Goal: Entertainment & Leisure: Browse casually

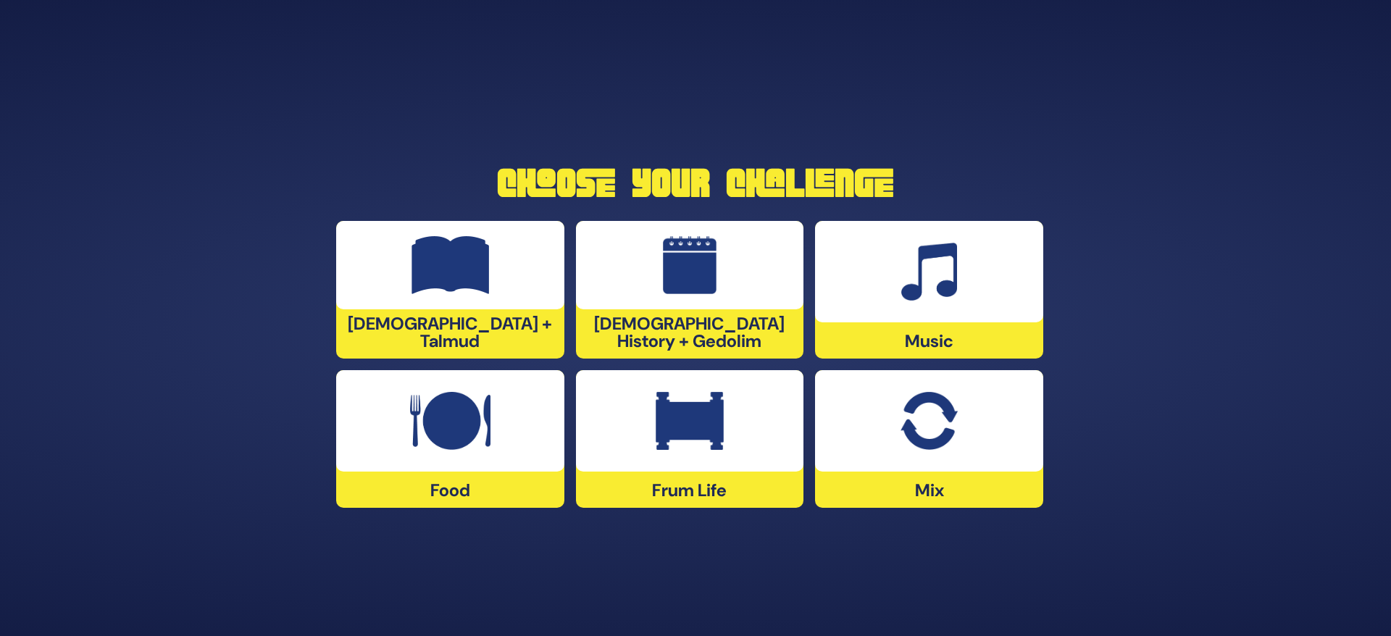
click at [696, 441] on img at bounding box center [690, 421] width 68 height 58
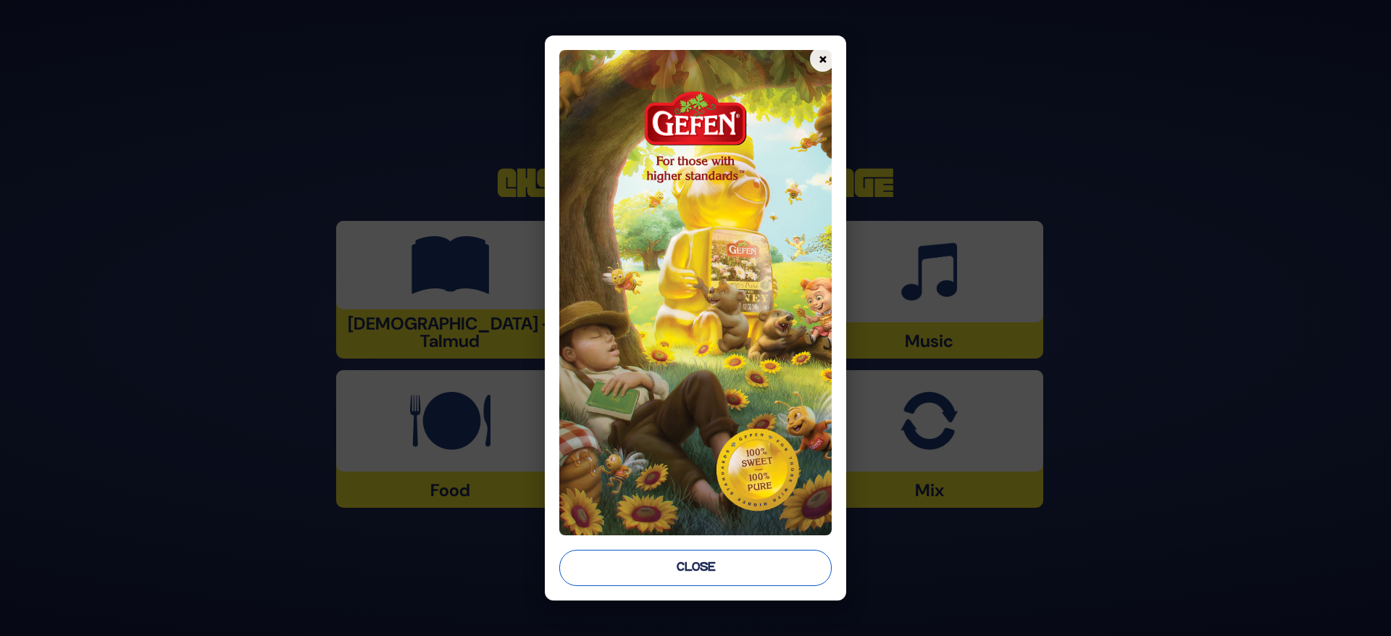
click at [696, 564] on button "Close" at bounding box center [695, 568] width 273 height 36
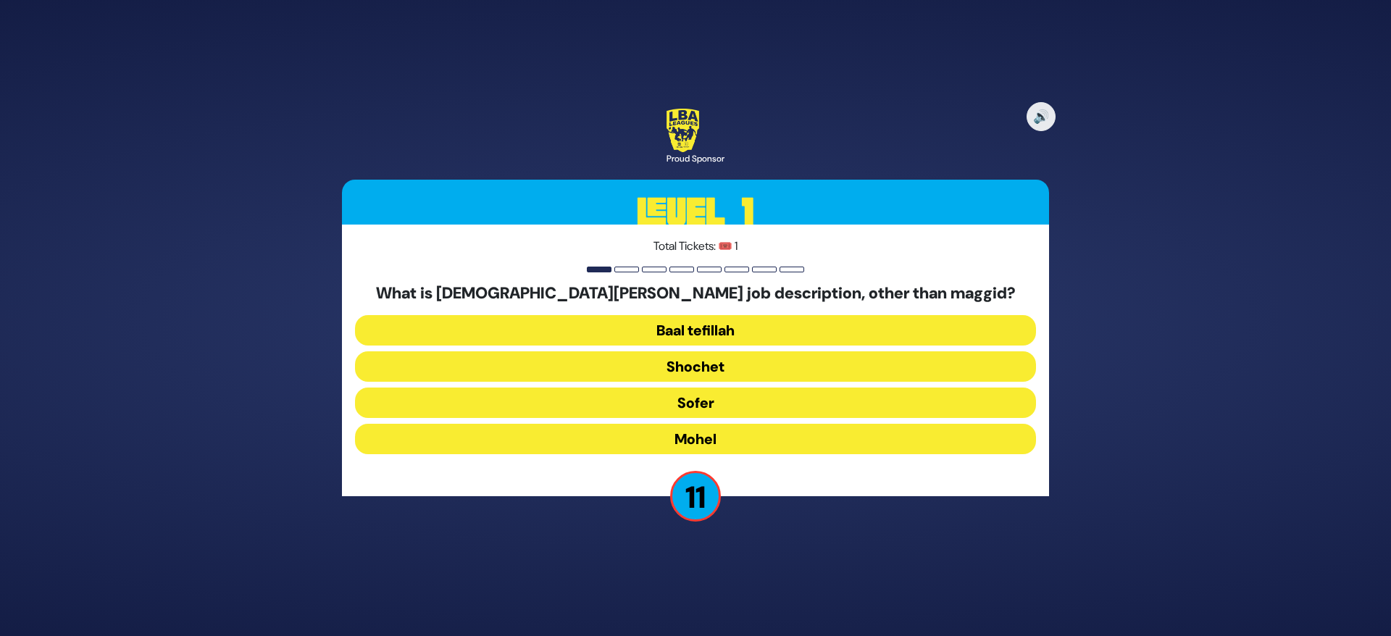
click at [719, 438] on button "Mohel" at bounding box center [695, 439] width 681 height 30
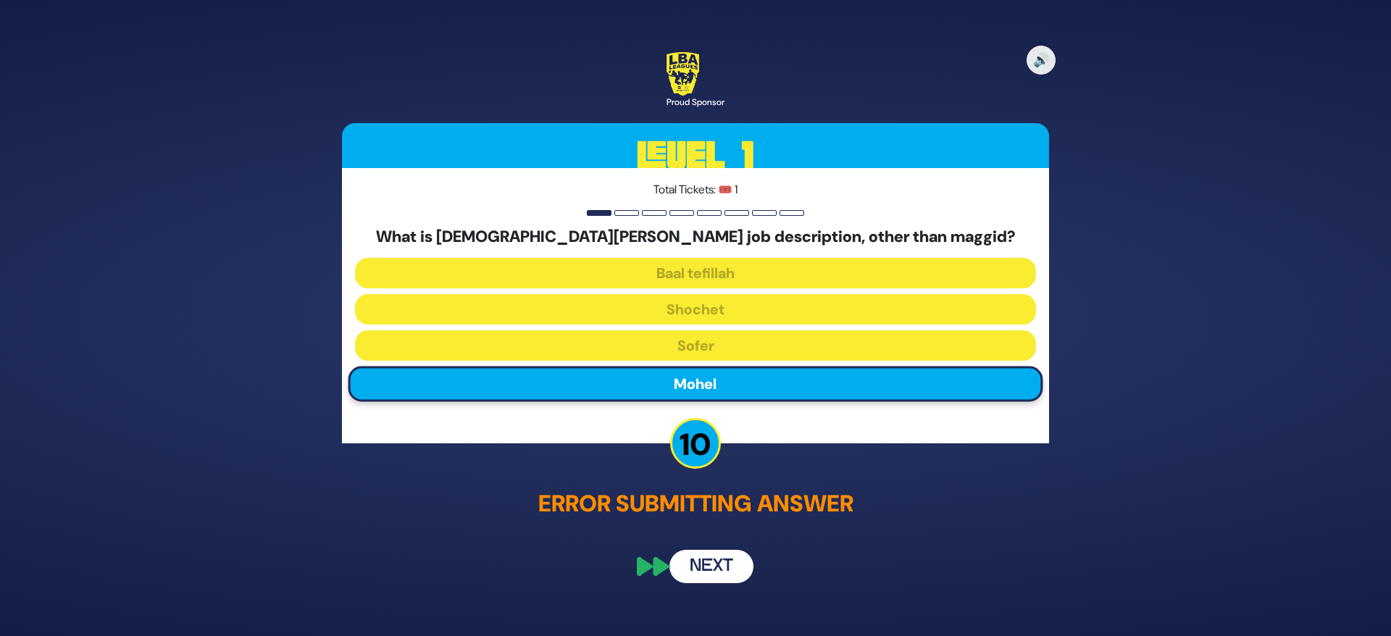
click at [709, 565] on button "Next" at bounding box center [711, 567] width 84 height 33
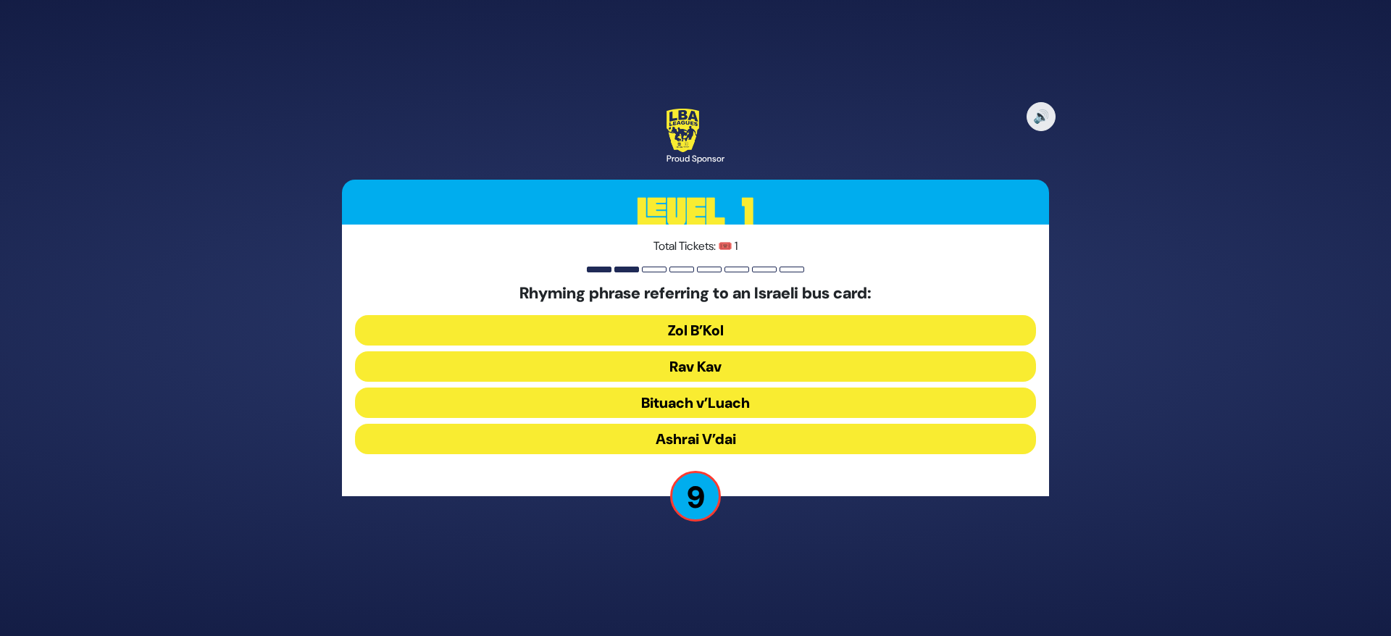
click at [701, 365] on button "Rav Kav" at bounding box center [695, 366] width 681 height 30
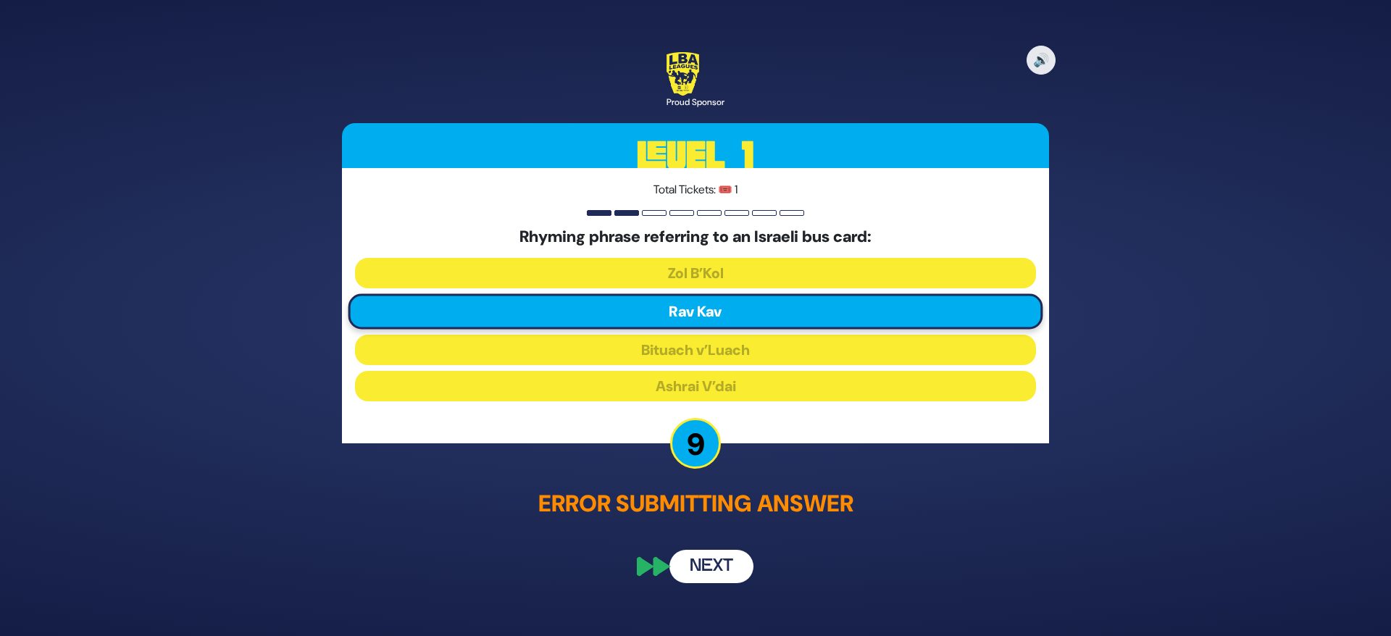
click at [714, 554] on button "Next" at bounding box center [711, 567] width 84 height 33
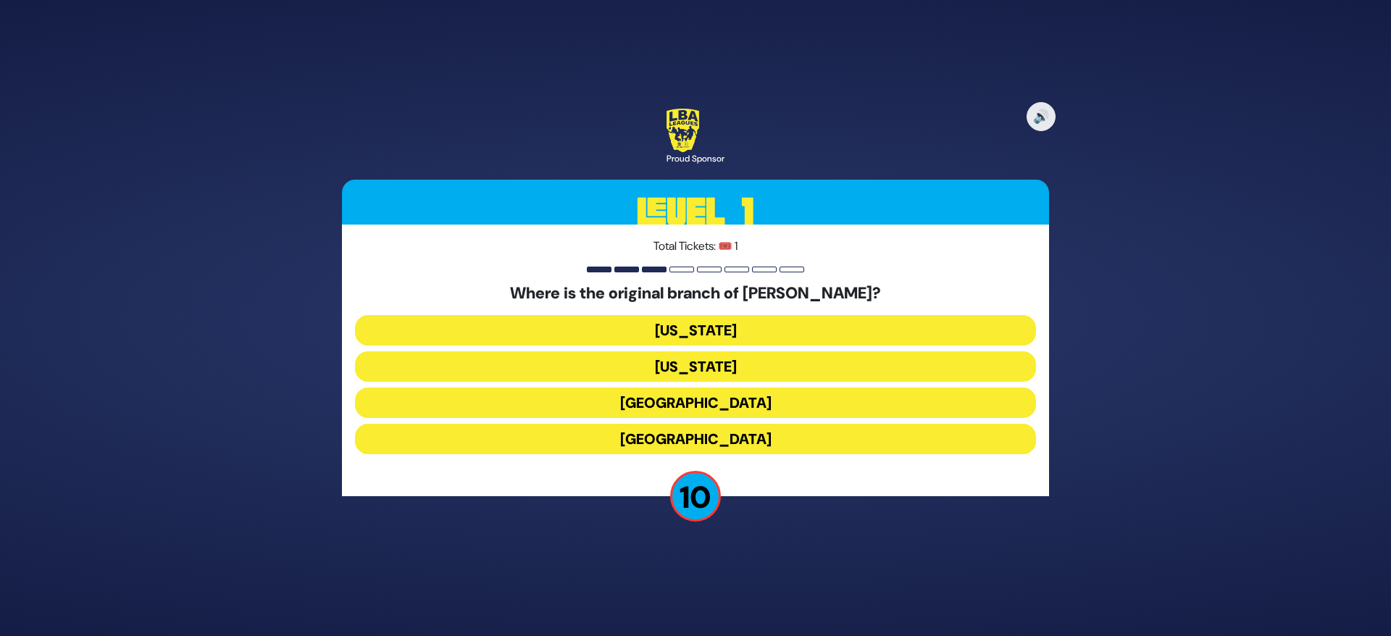
click at [762, 399] on button "London" at bounding box center [695, 403] width 681 height 30
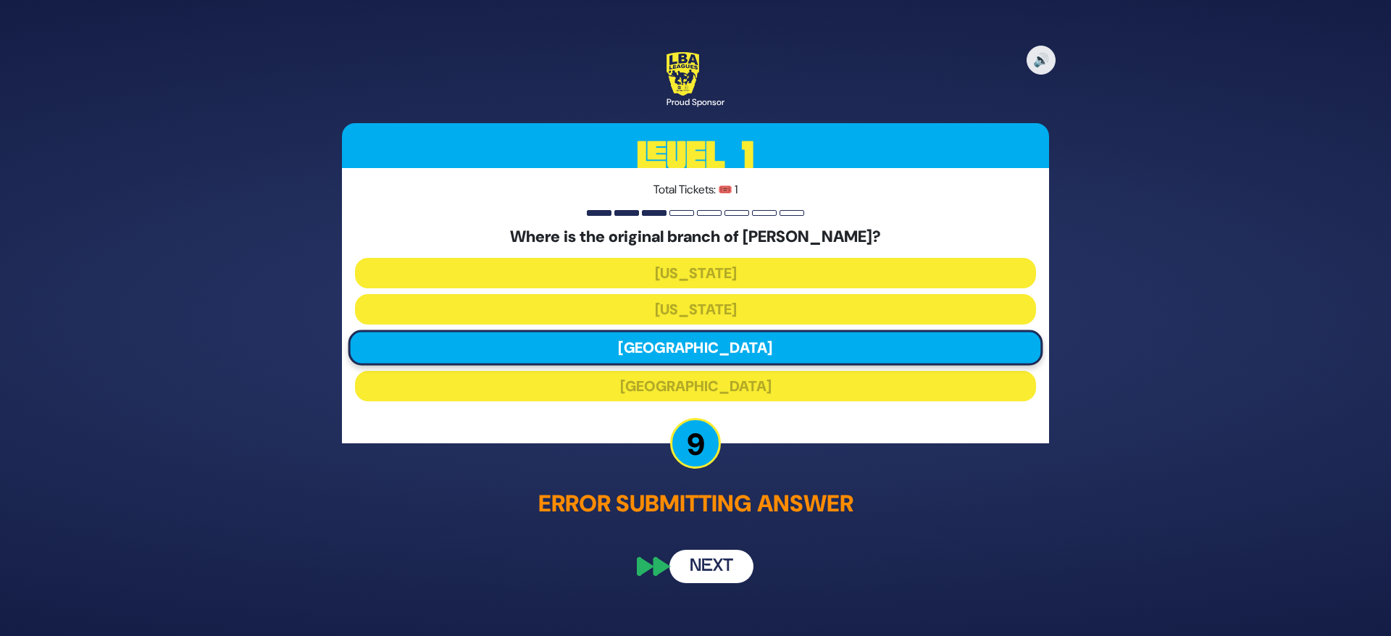
click at [713, 570] on button "Next" at bounding box center [711, 567] width 84 height 33
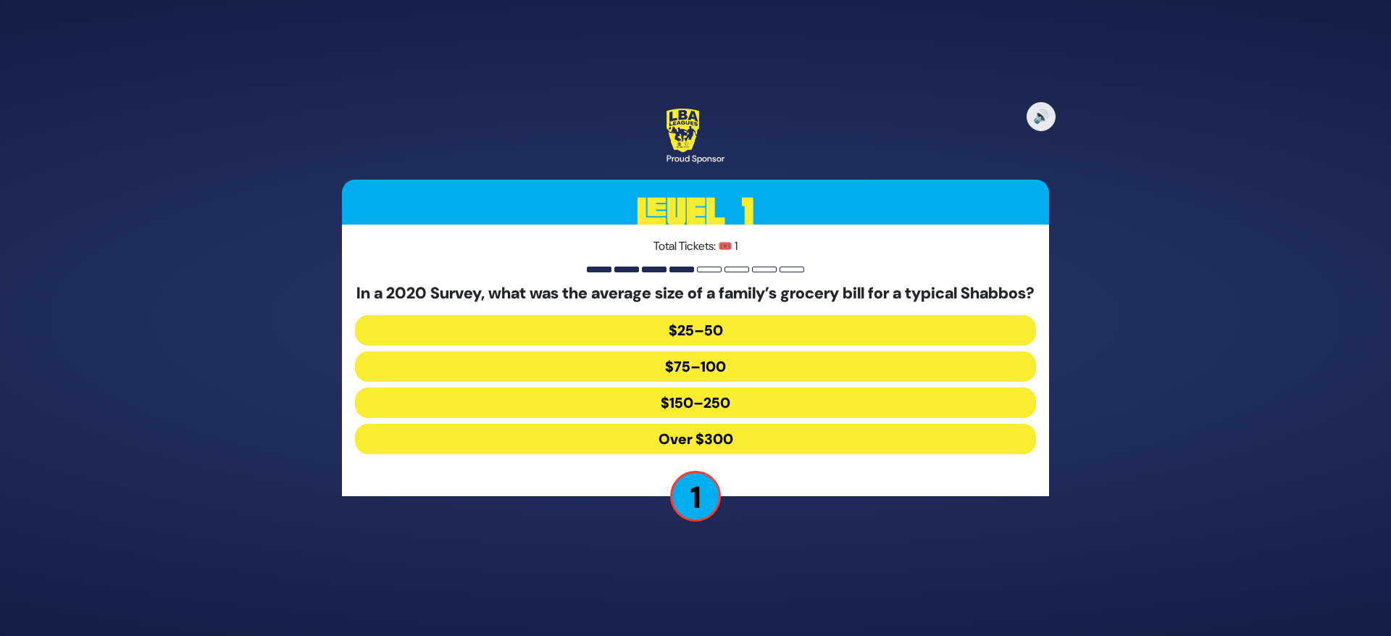
click at [743, 411] on button "$150–250" at bounding box center [695, 403] width 681 height 30
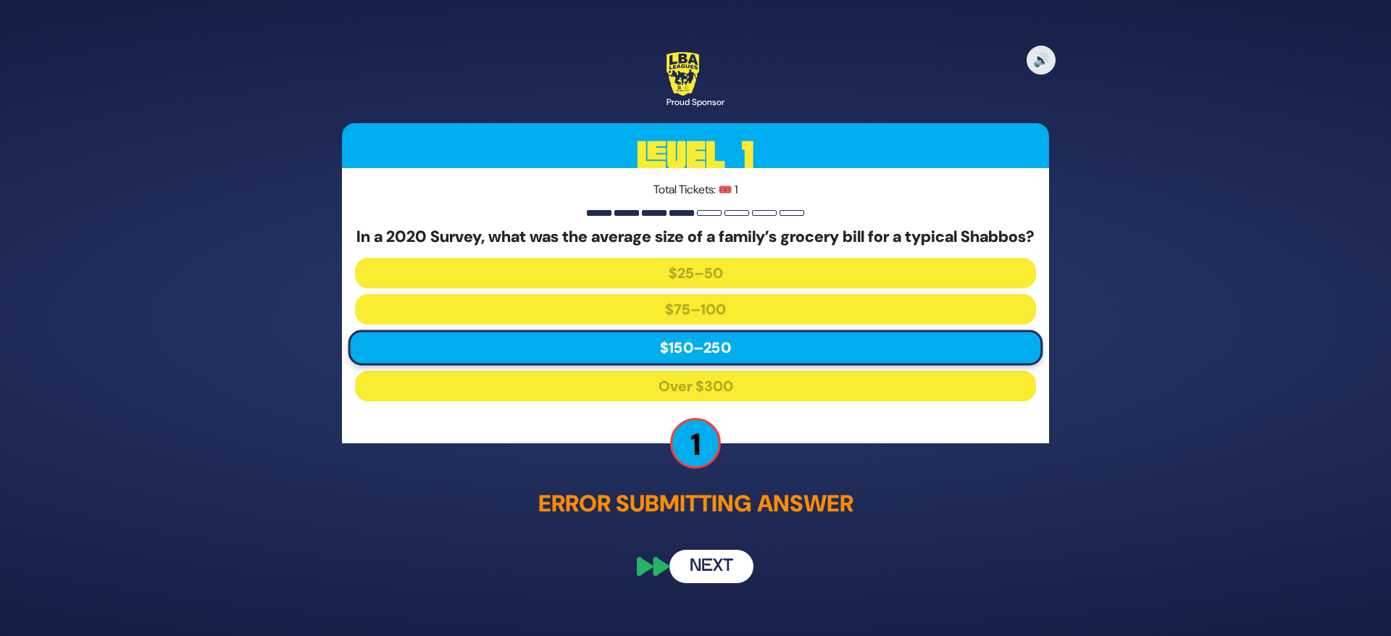
click at [701, 582] on button "Next" at bounding box center [711, 567] width 84 height 33
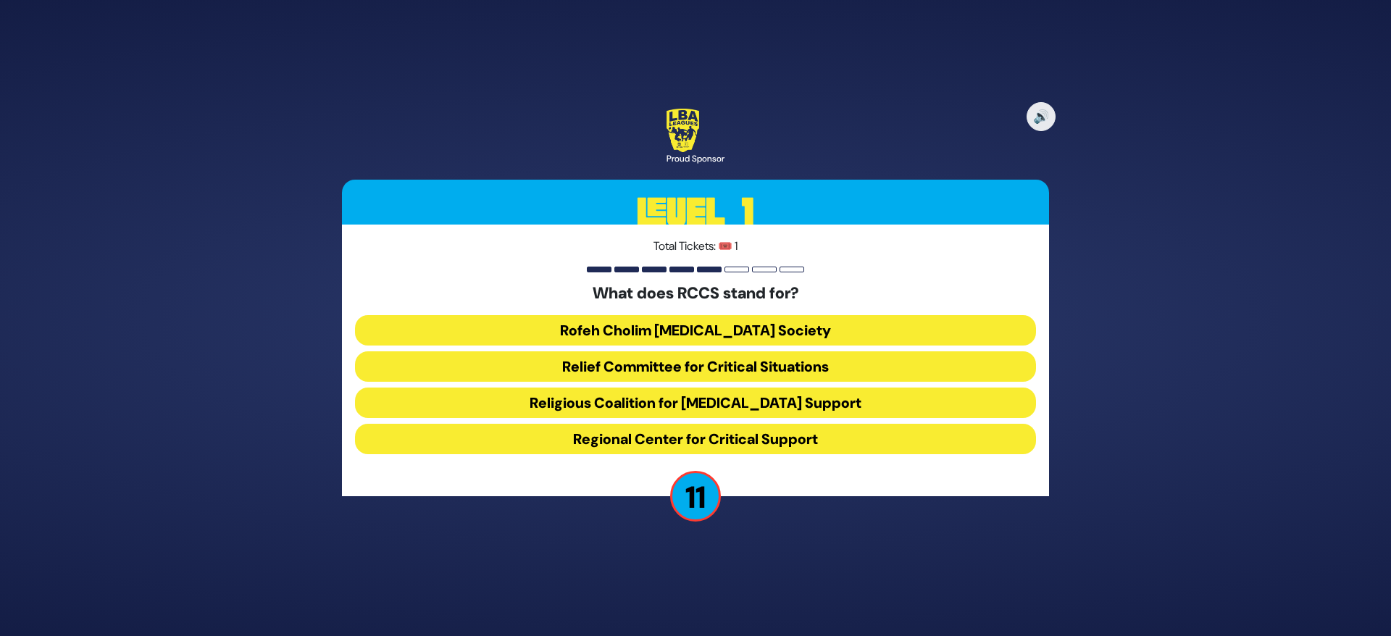
click at [735, 320] on button "Rofeh Cholim Cancer Society" at bounding box center [695, 330] width 681 height 30
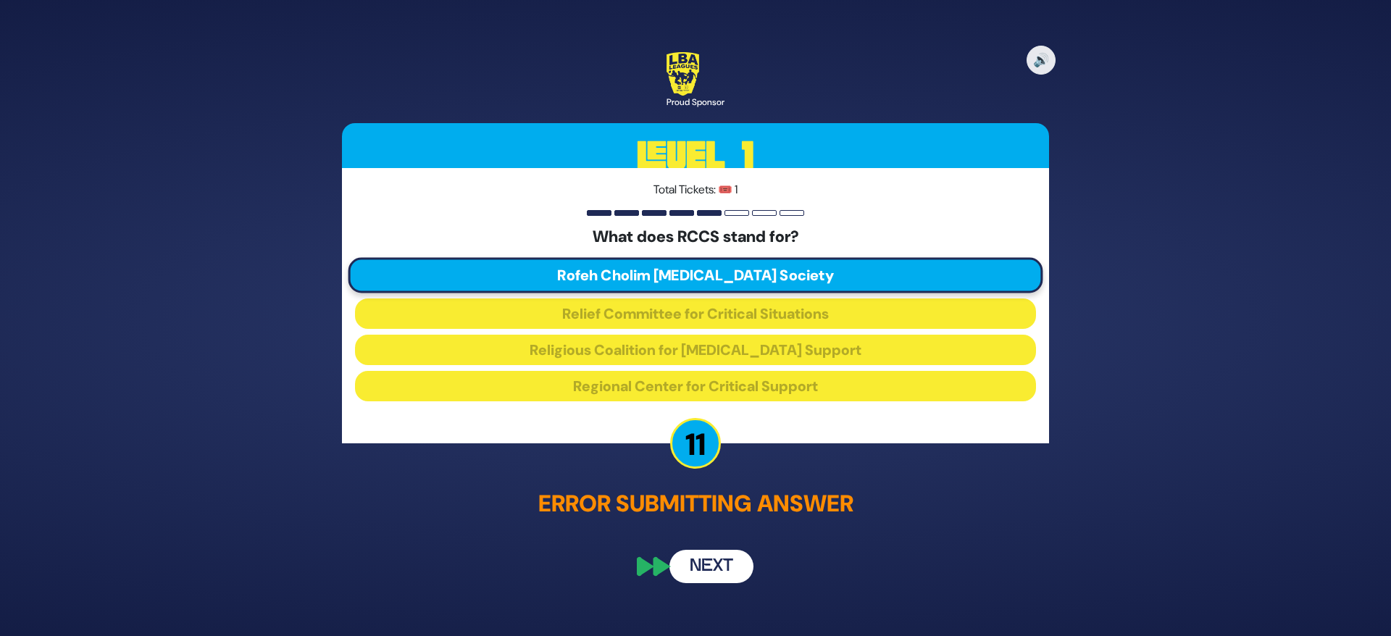
click at [704, 558] on button "Next" at bounding box center [711, 567] width 84 height 33
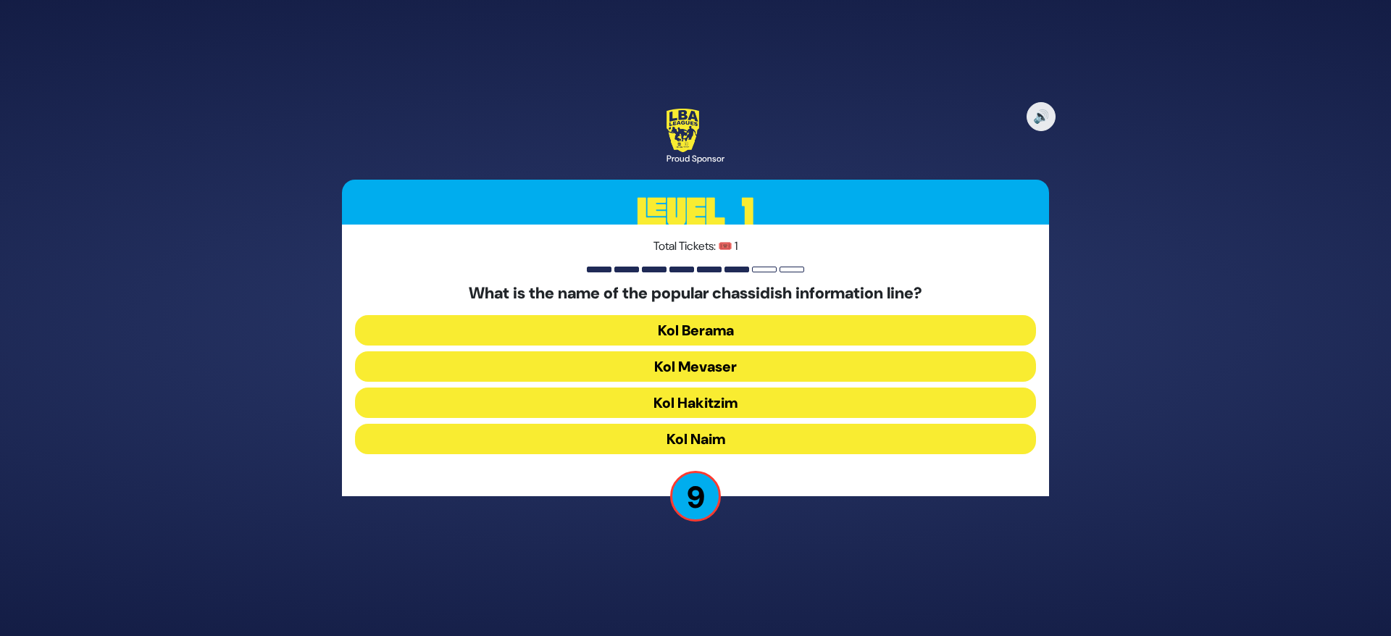
click at [741, 363] on button "Kol Mevaser" at bounding box center [695, 366] width 681 height 30
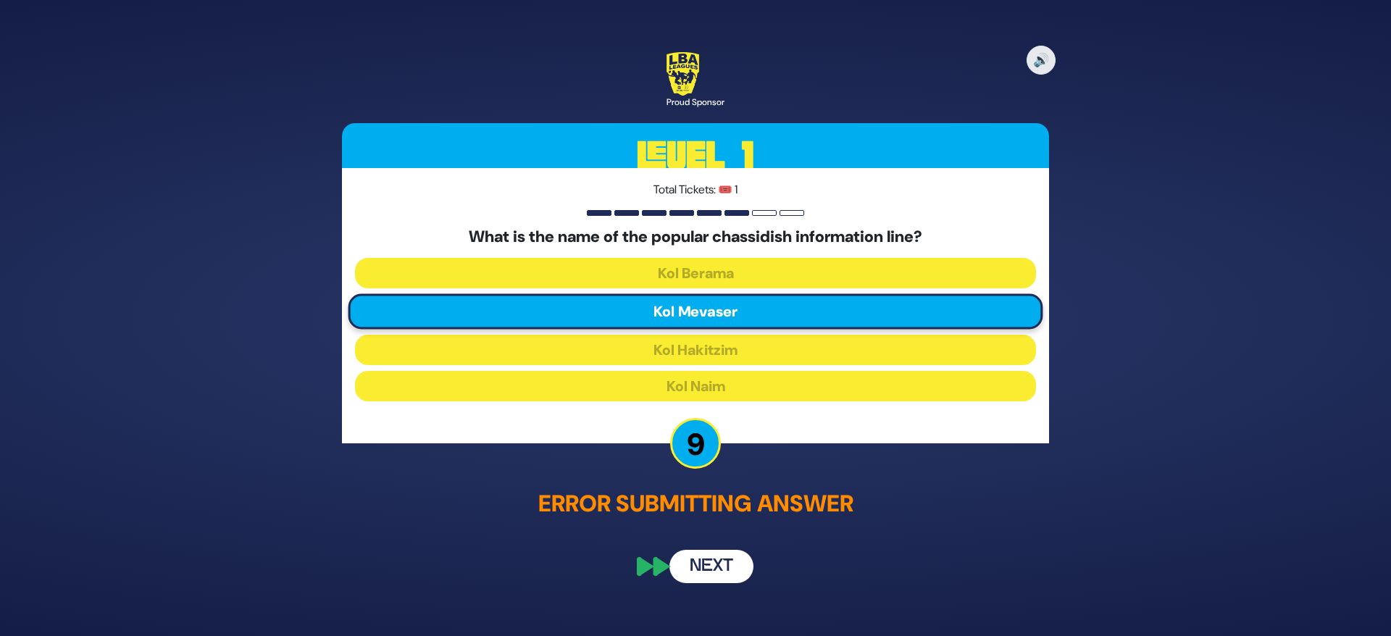
click at [709, 551] on button "Next" at bounding box center [711, 567] width 84 height 33
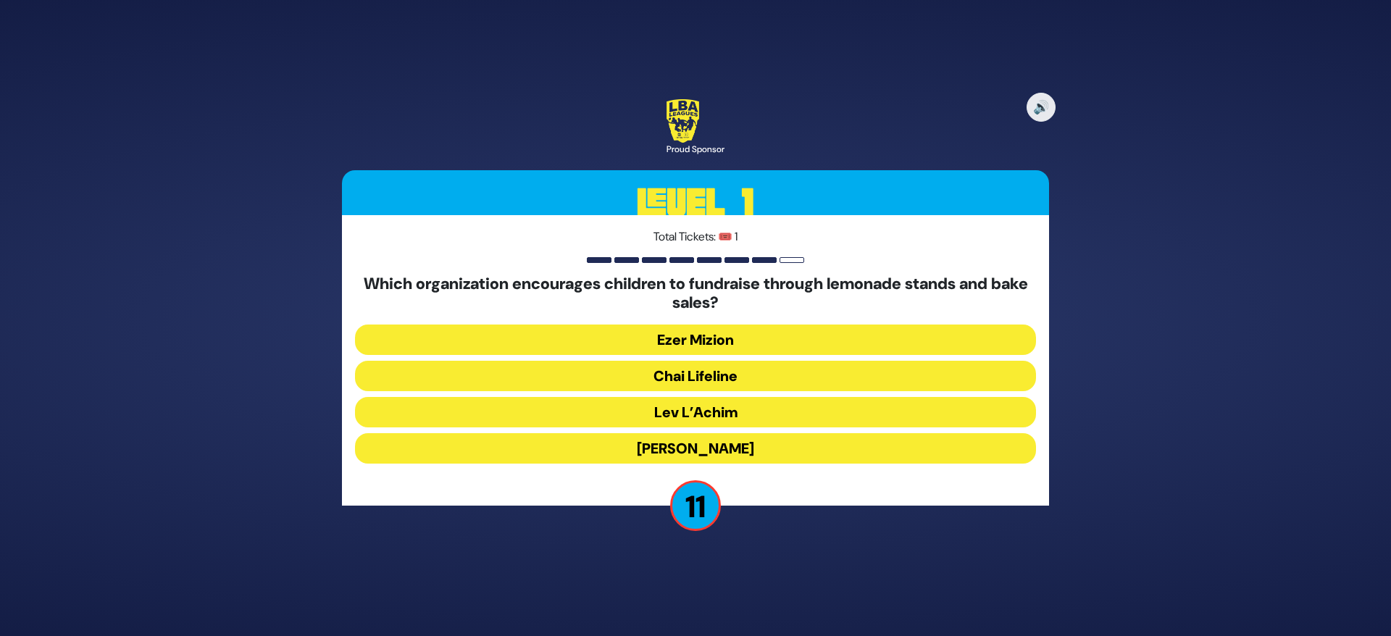
click at [723, 370] on button "Chai Lifeline" at bounding box center [695, 376] width 681 height 30
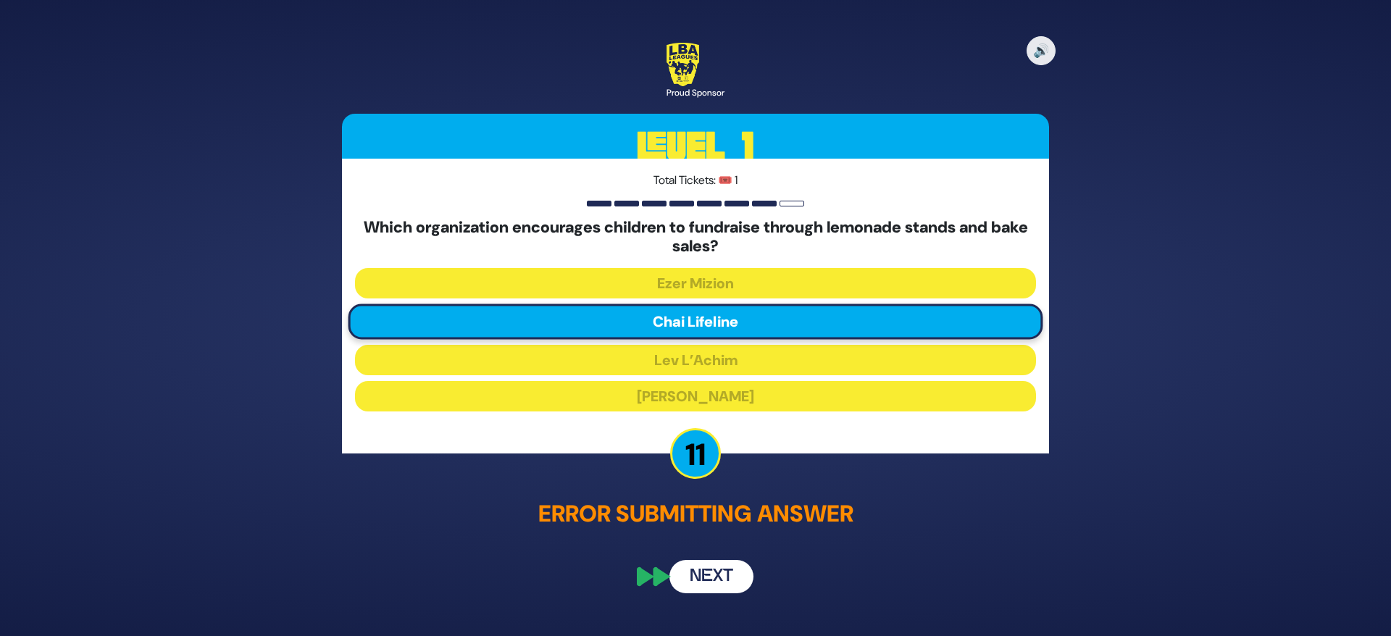
click at [712, 565] on button "Next" at bounding box center [711, 576] width 84 height 33
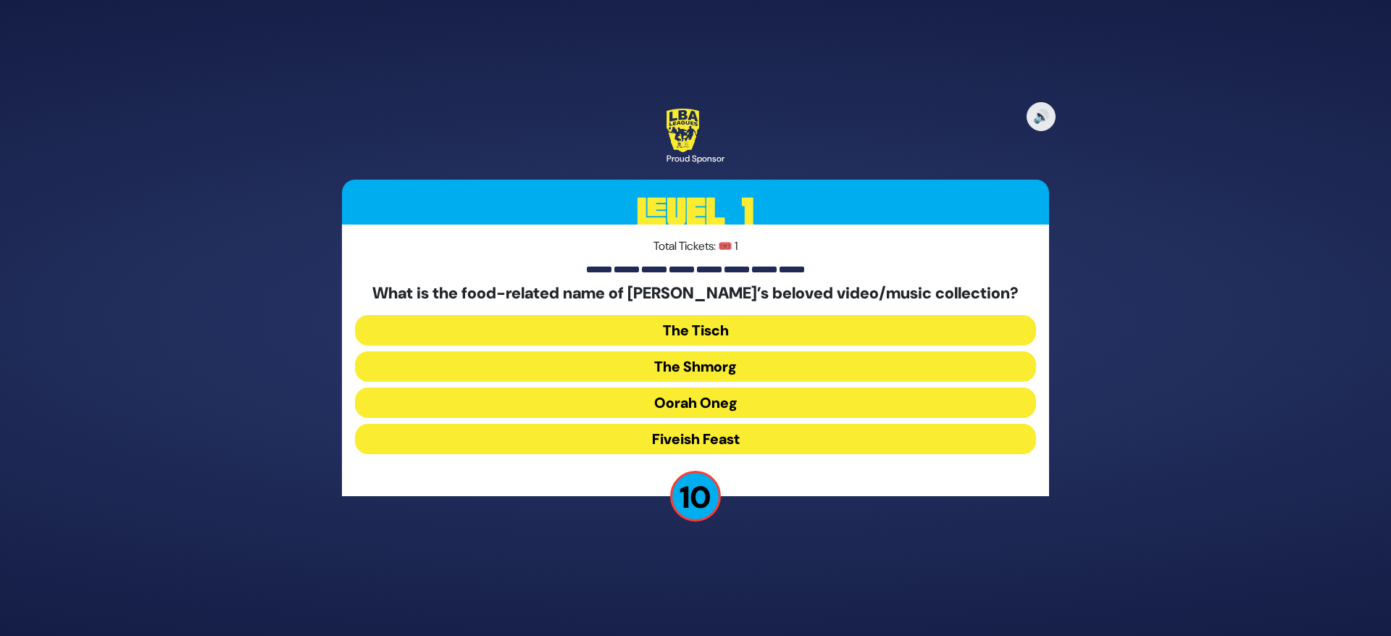
click at [734, 362] on button "The Shmorg" at bounding box center [695, 366] width 681 height 30
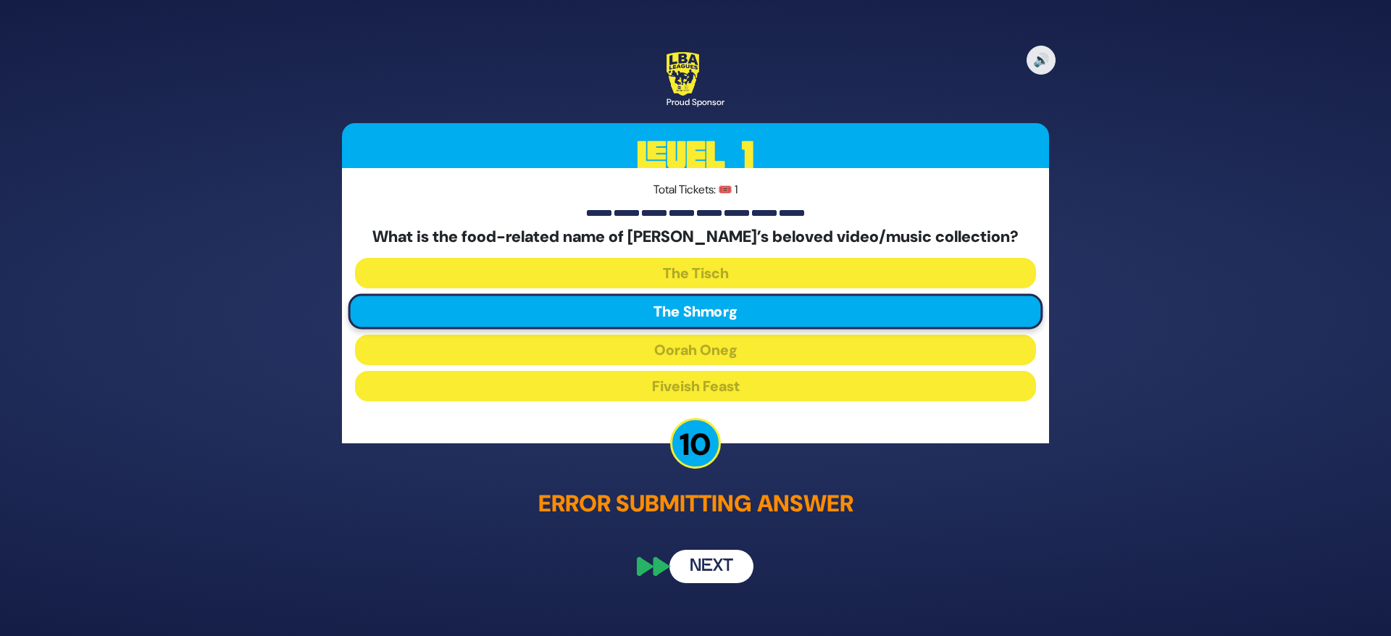
click at [714, 574] on button "Next" at bounding box center [711, 567] width 84 height 33
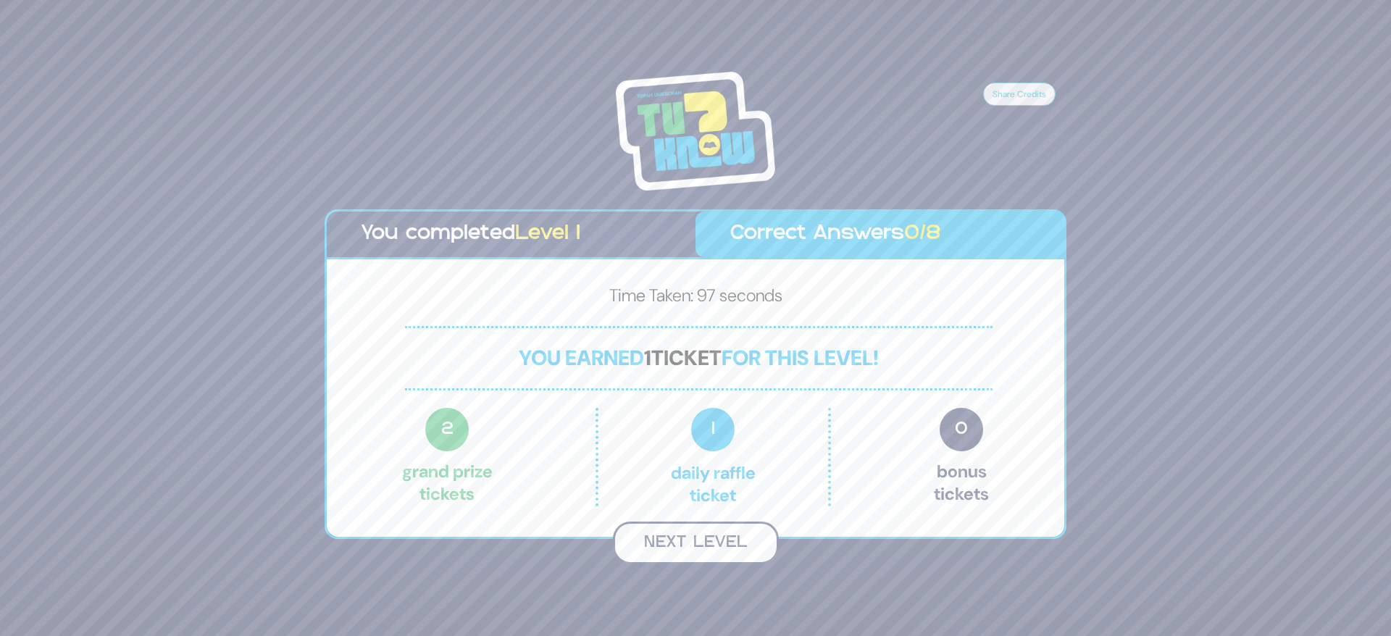
click at [705, 543] on button "Next Level" at bounding box center [696, 543] width 166 height 43
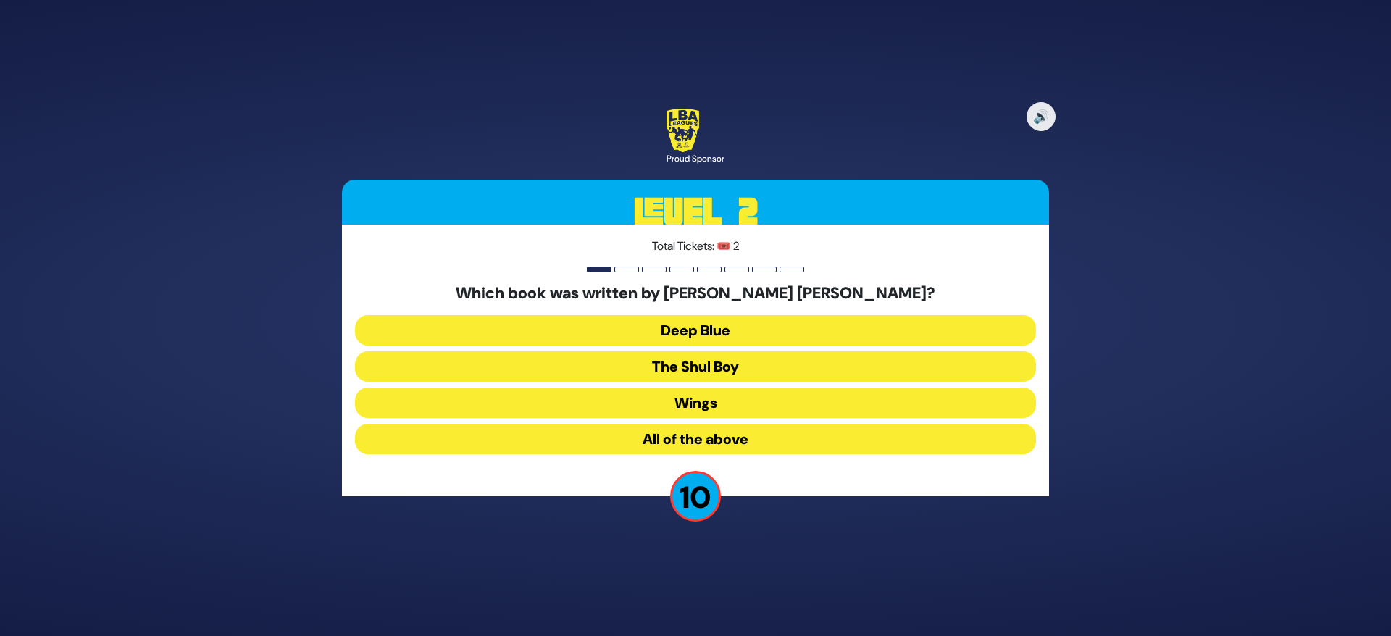
click at [717, 437] on button "All of the above" at bounding box center [695, 439] width 681 height 30
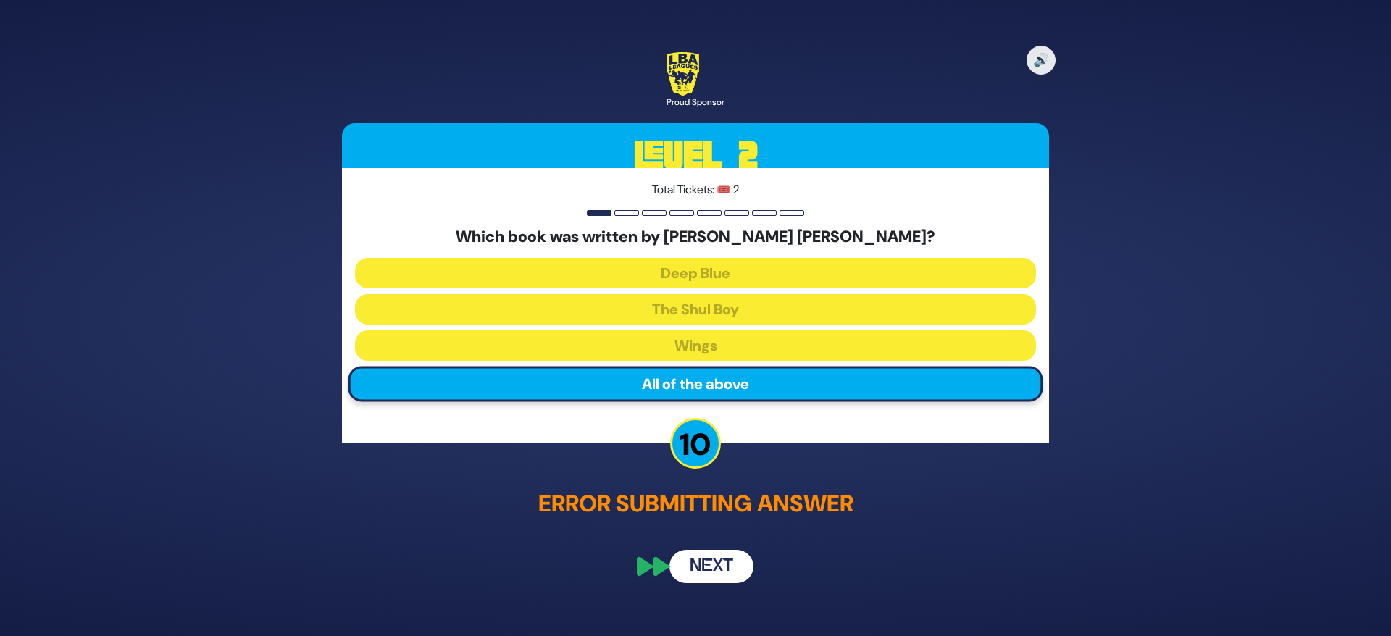
click at [717, 562] on button "Next" at bounding box center [711, 567] width 84 height 33
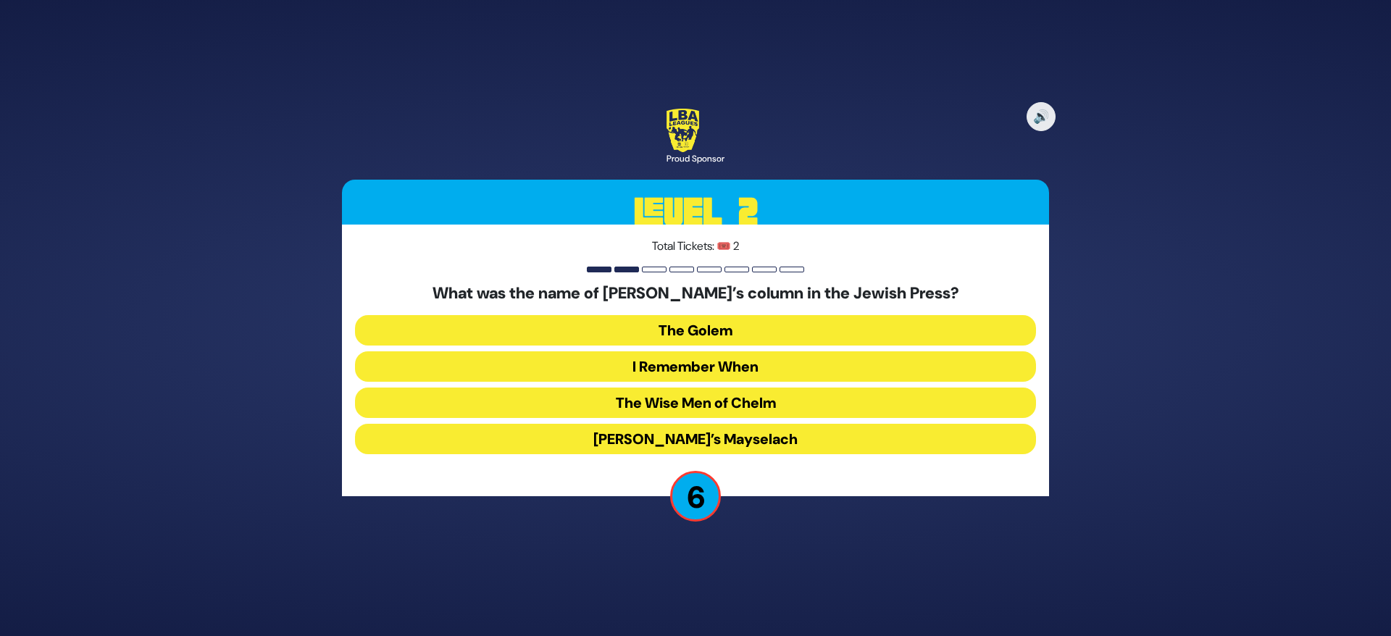
click at [755, 436] on button "Zaidy’s Mayselach" at bounding box center [695, 439] width 681 height 30
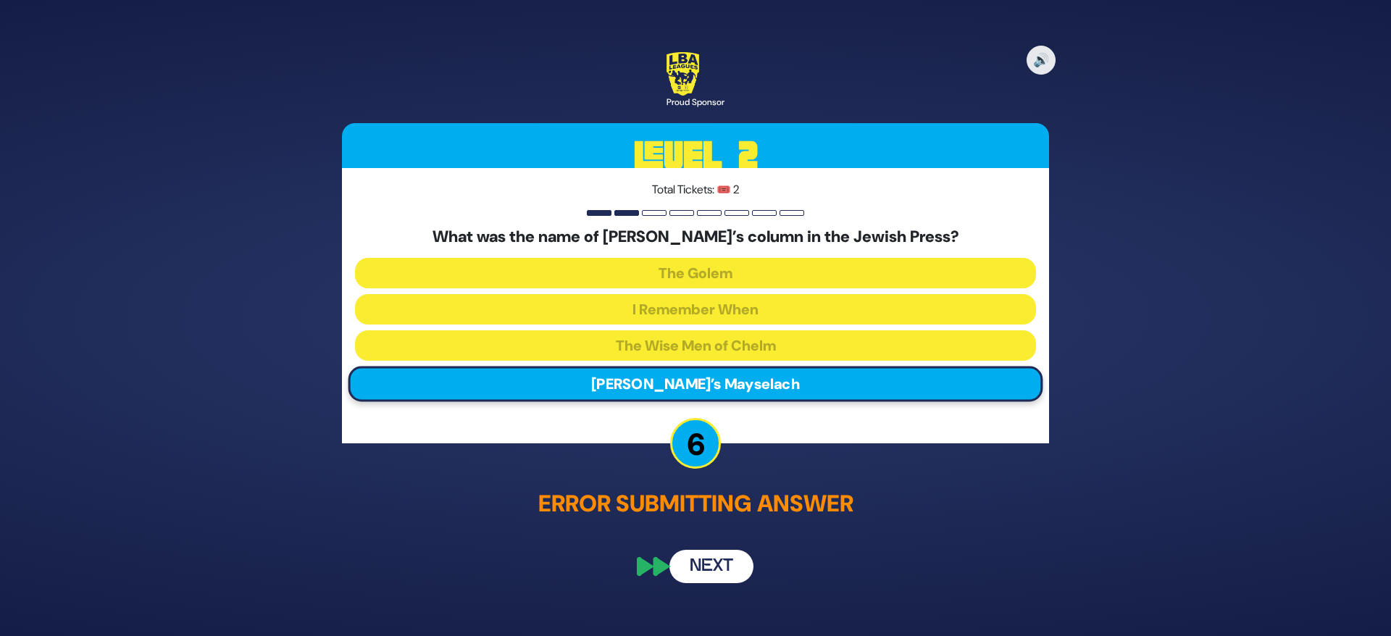
click at [722, 556] on button "Next" at bounding box center [711, 567] width 84 height 33
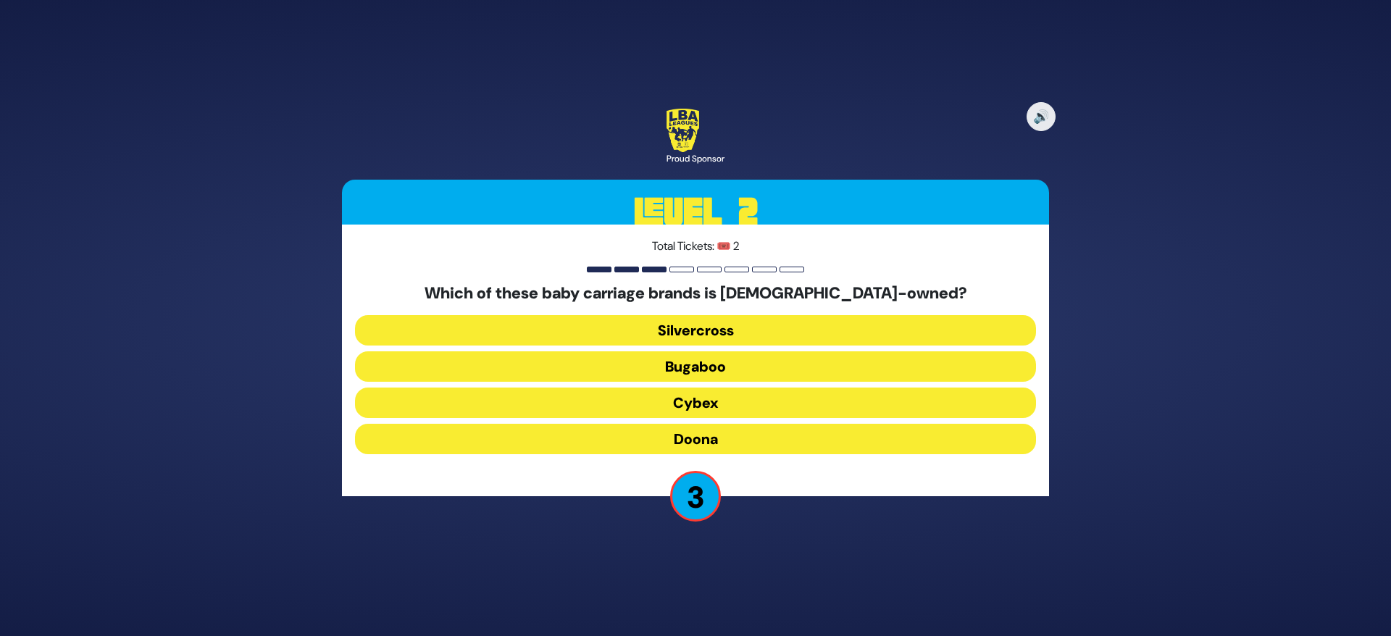
click at [753, 435] on button "Doona" at bounding box center [695, 439] width 681 height 30
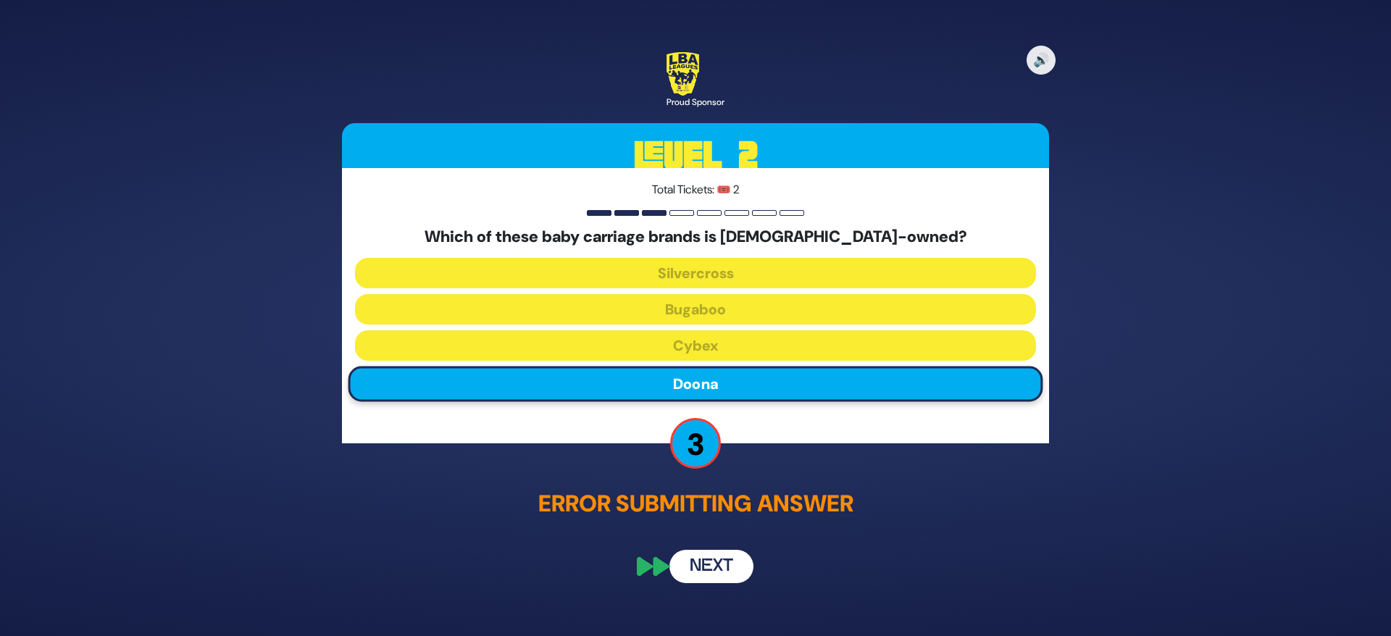
click at [717, 559] on button "Next" at bounding box center [711, 567] width 84 height 33
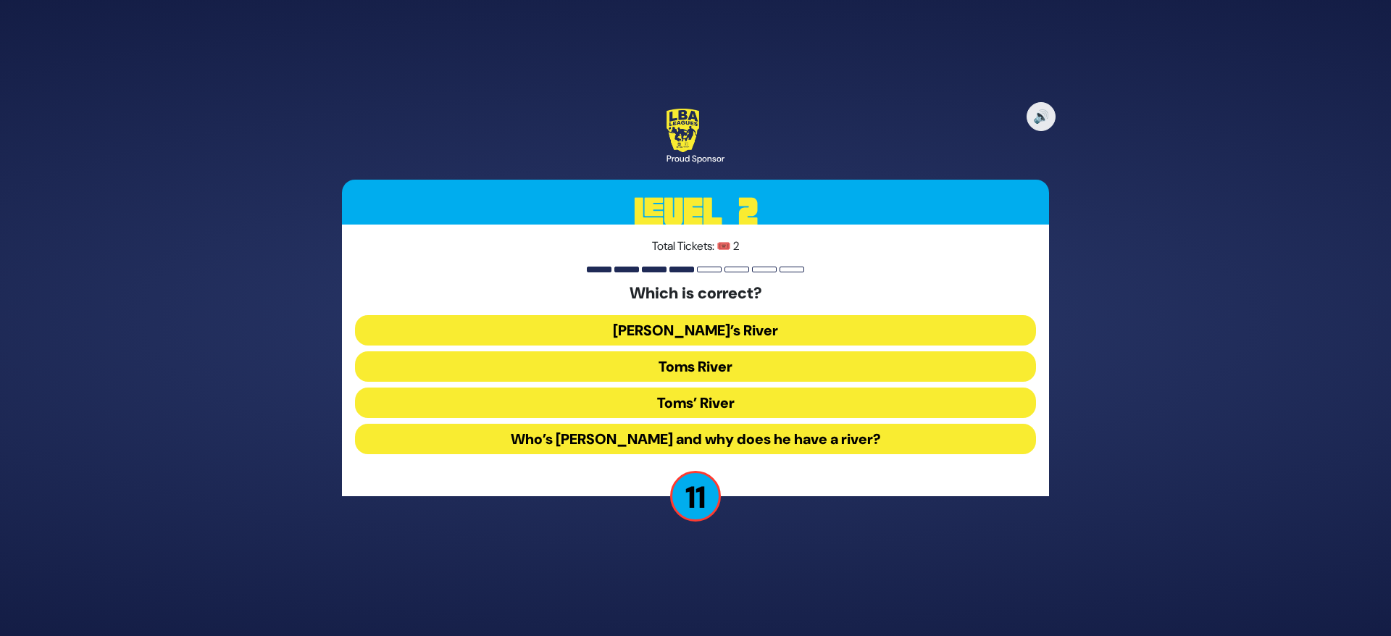
click at [697, 365] on button "Toms River" at bounding box center [695, 366] width 681 height 30
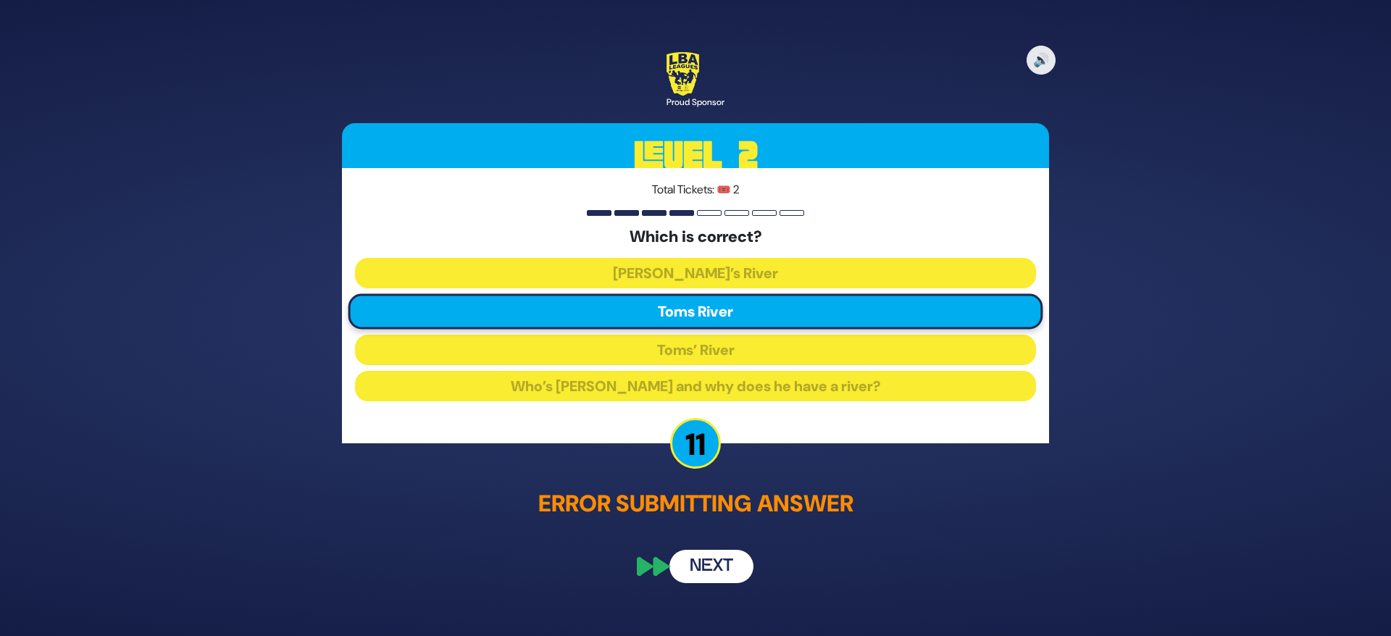
click at [712, 571] on button "Next" at bounding box center [711, 567] width 84 height 33
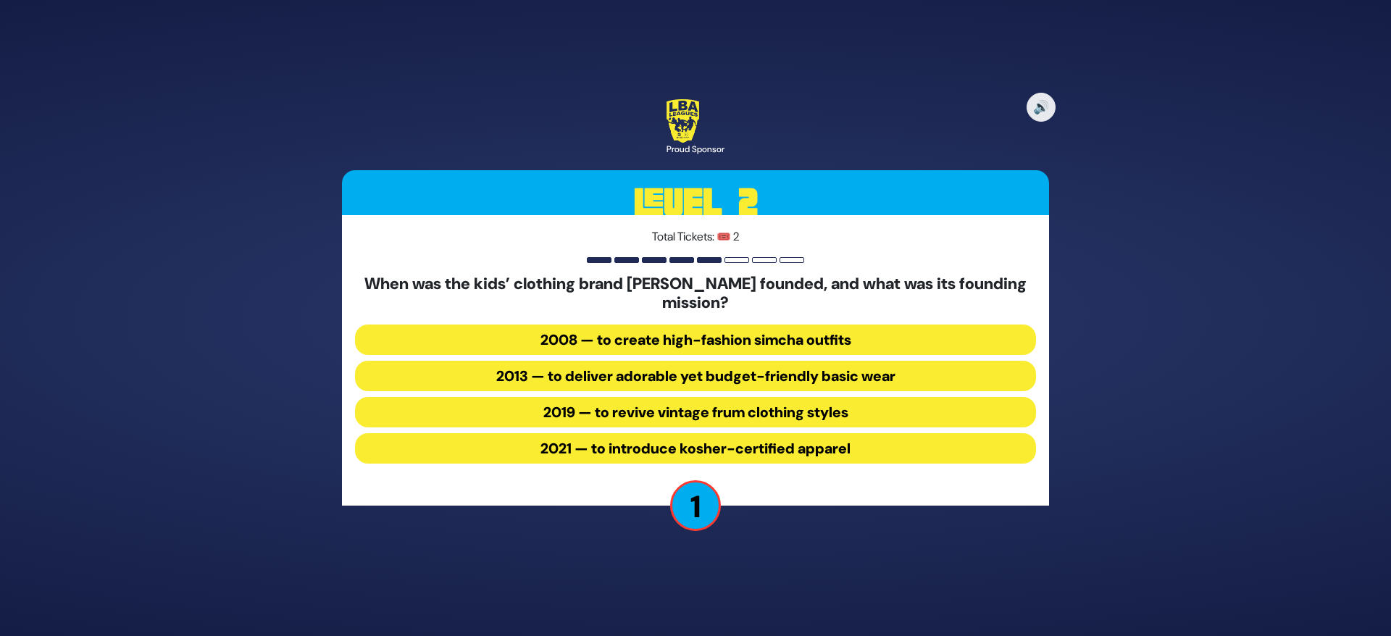
click at [798, 378] on button "2013 — to deliver adorable yet budget-friendly basic wear" at bounding box center [695, 376] width 681 height 30
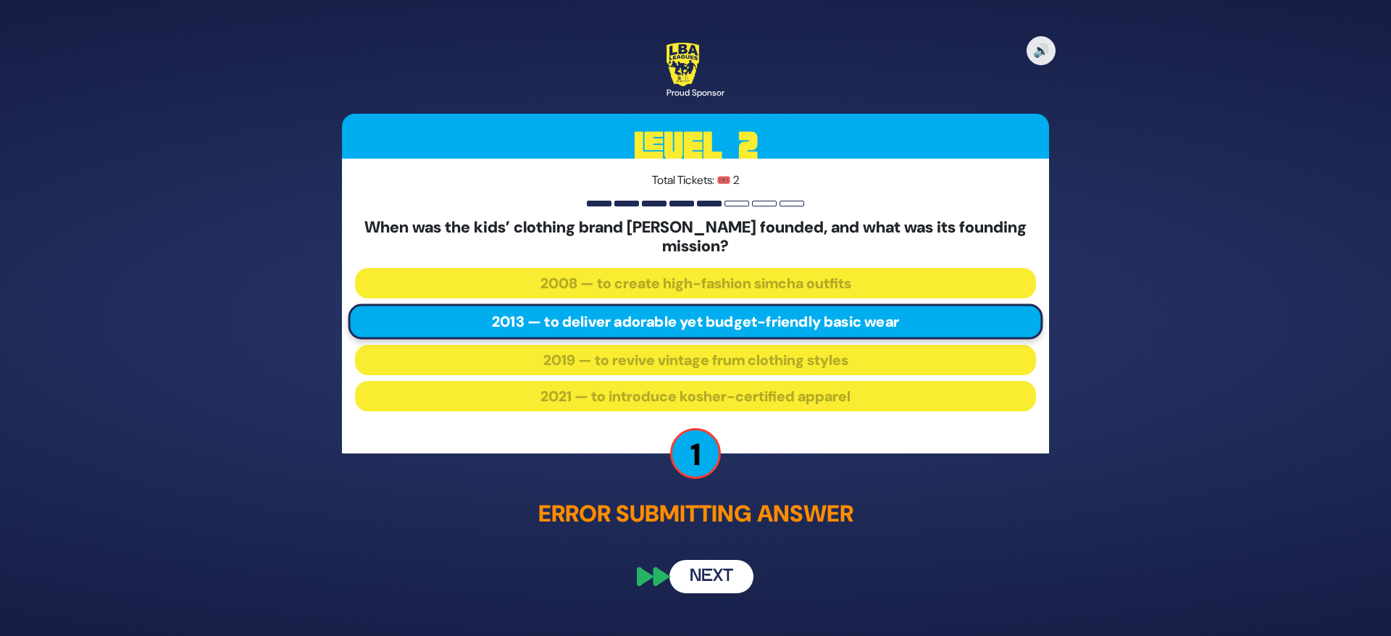
click at [718, 582] on button "Next" at bounding box center [711, 576] width 84 height 33
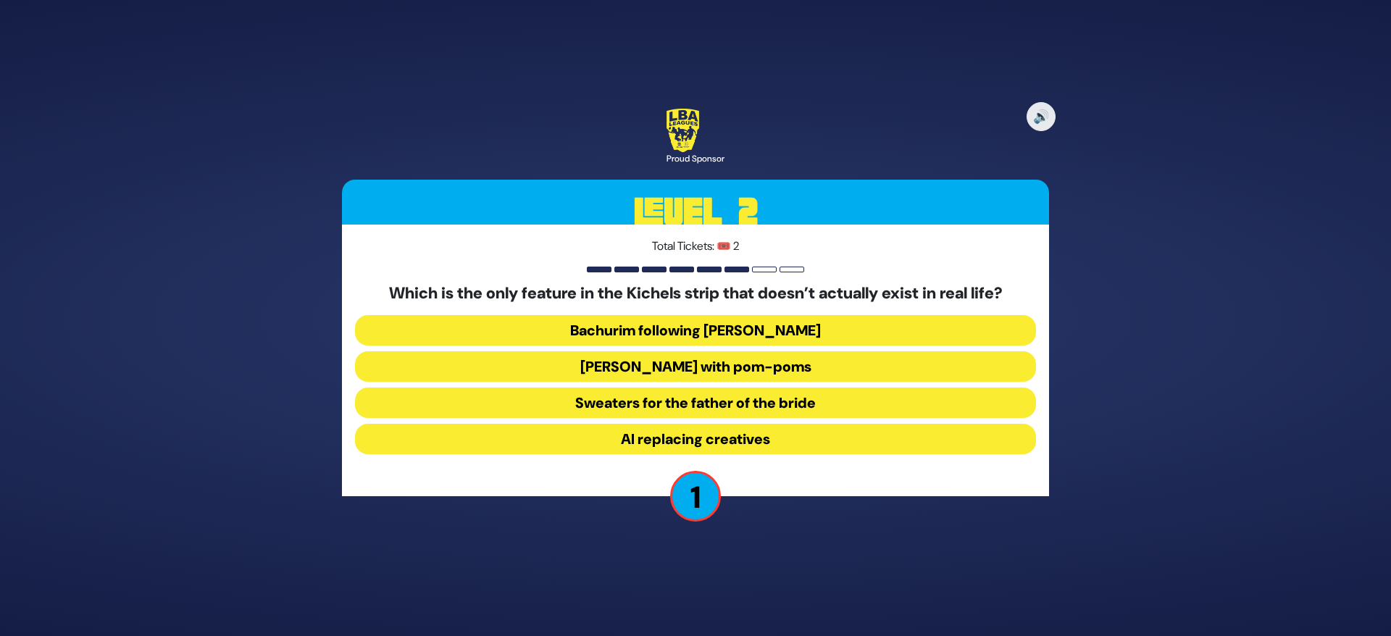
click at [759, 442] on button "AI replacing creatives" at bounding box center [695, 439] width 681 height 30
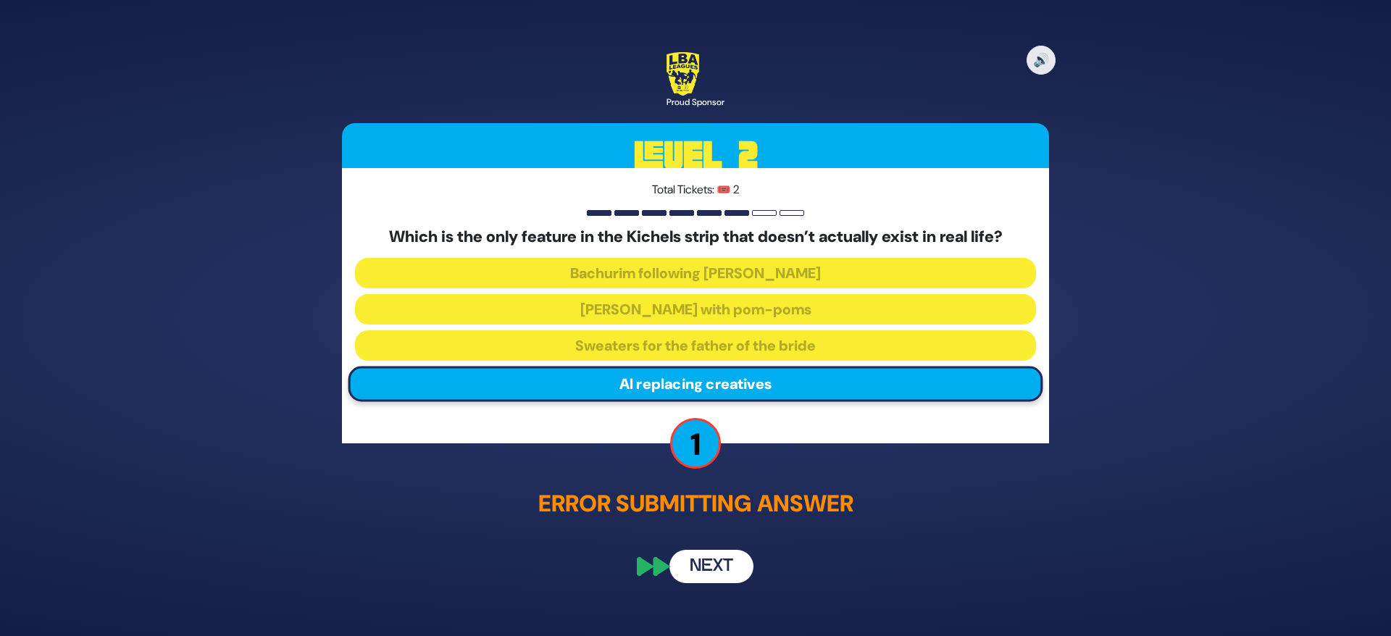
click at [729, 567] on button "Next" at bounding box center [711, 567] width 84 height 33
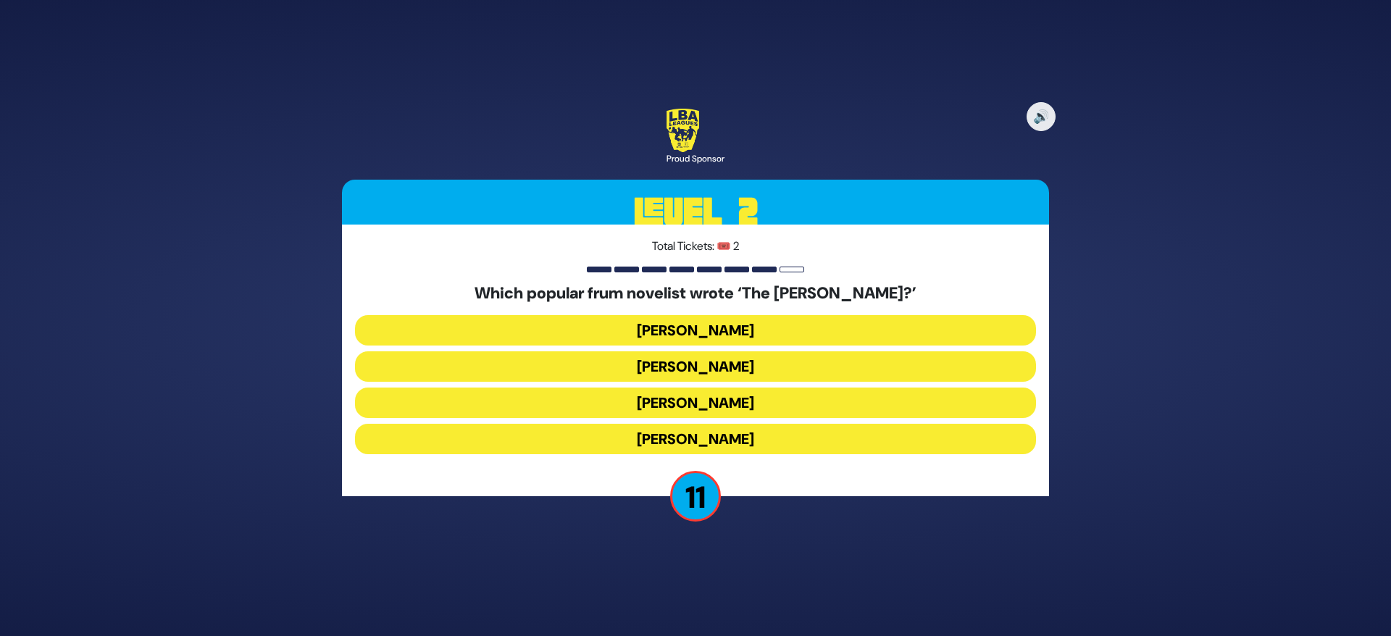
click at [758, 404] on button "Yair Weinstock" at bounding box center [695, 403] width 681 height 30
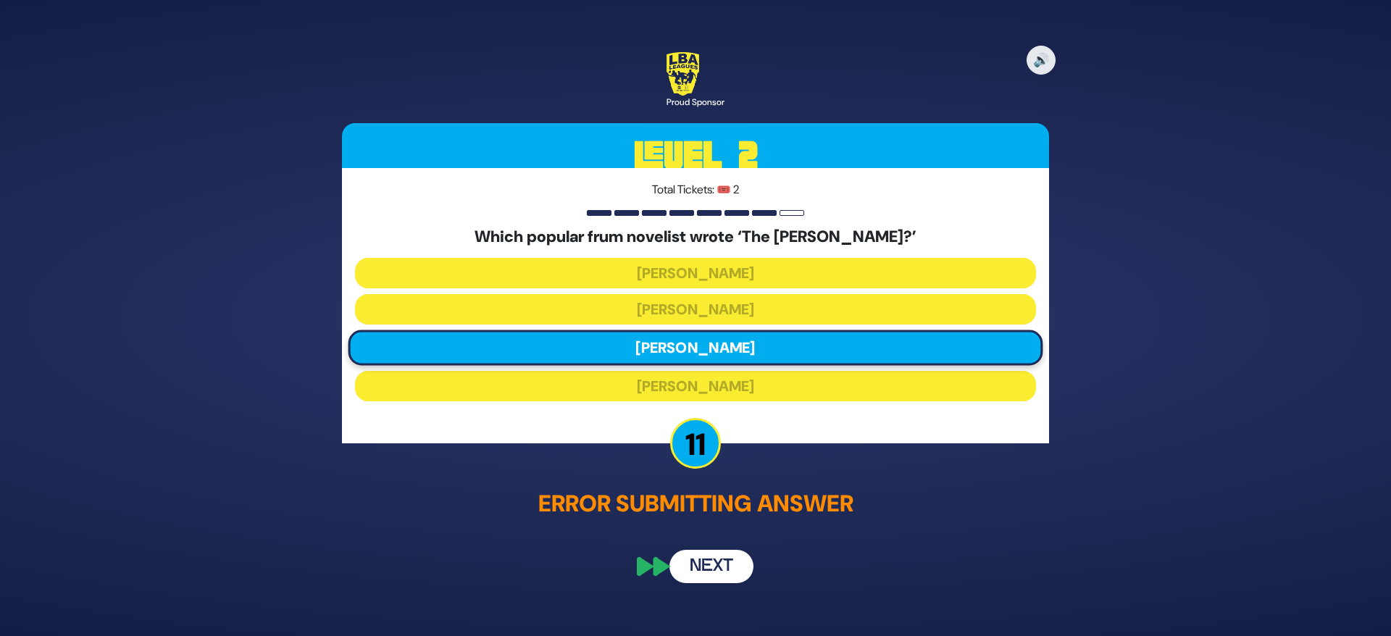
click at [721, 556] on button "Next" at bounding box center [711, 567] width 84 height 33
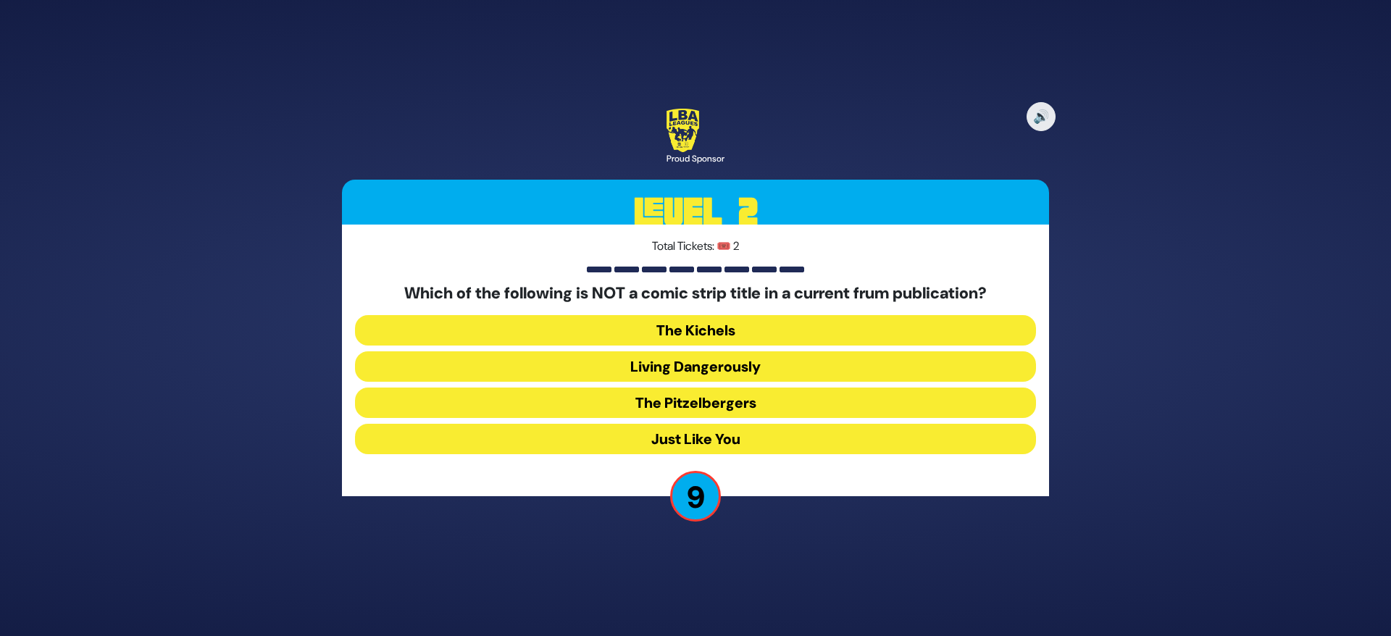
click at [726, 364] on button "Living Dangerously" at bounding box center [695, 366] width 681 height 30
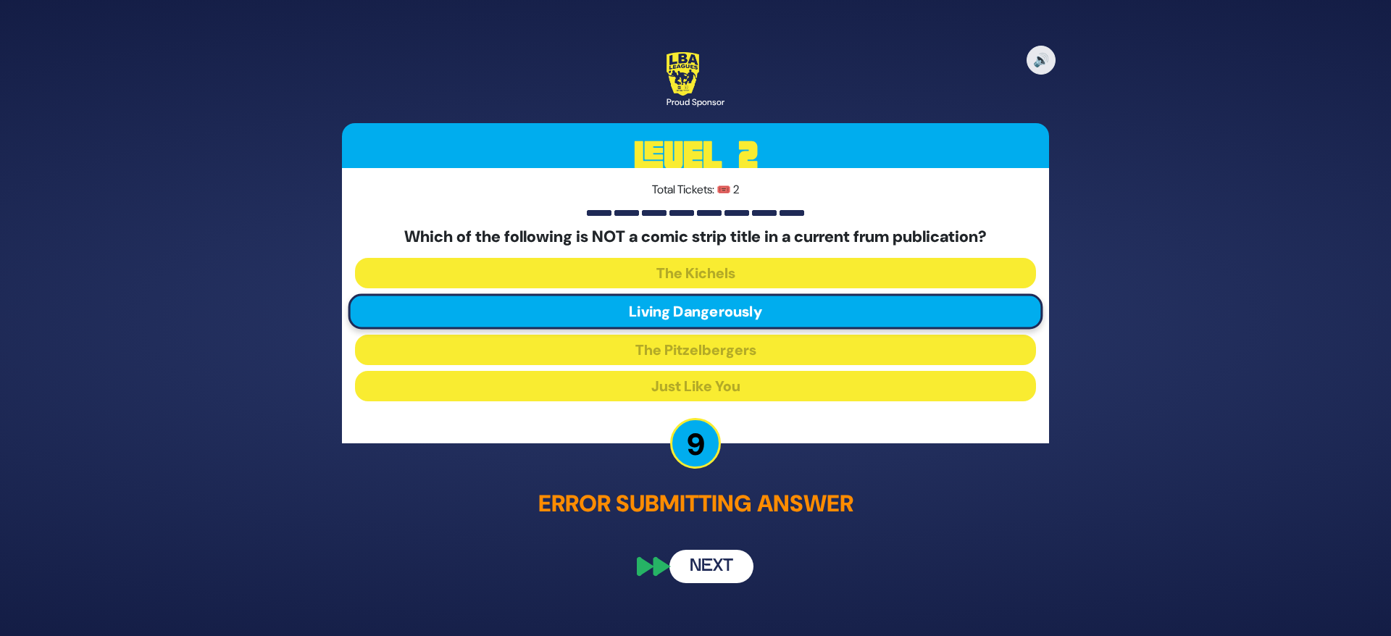
click at [714, 532] on div "🔊 Proud Sponsor Level 2 Total Tickets: 🎟️ 2 Which of the following is NOT a com…" at bounding box center [696, 318] width 742 height 566
click at [710, 564] on button "Next" at bounding box center [711, 567] width 84 height 33
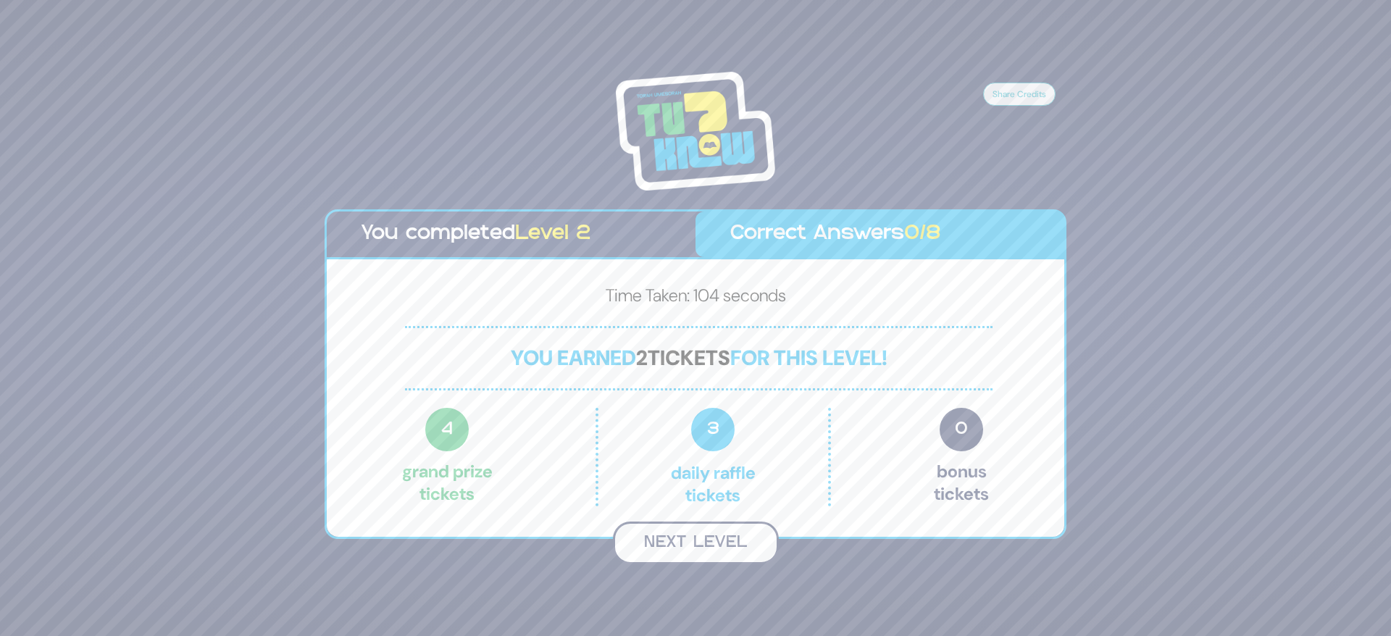
click at [704, 538] on button "Next Level" at bounding box center [696, 543] width 166 height 43
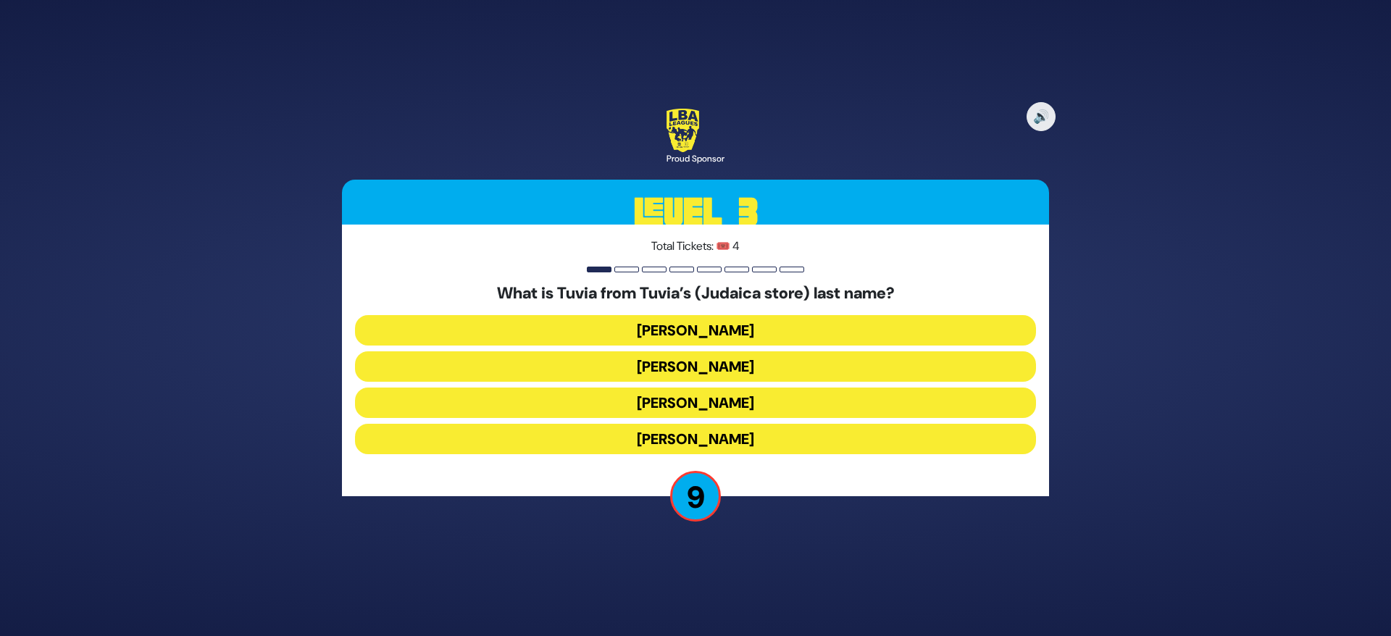
click at [709, 353] on button "Cohen" at bounding box center [695, 366] width 681 height 30
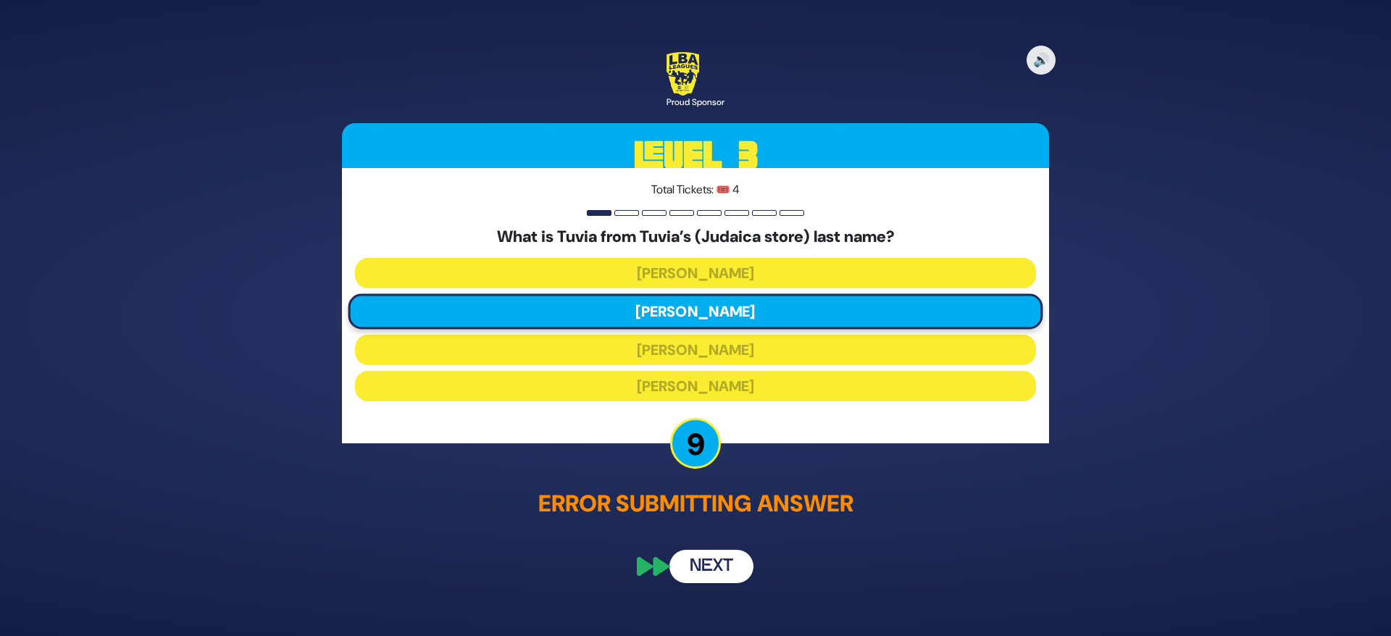
click at [717, 564] on button "Next" at bounding box center [711, 567] width 84 height 33
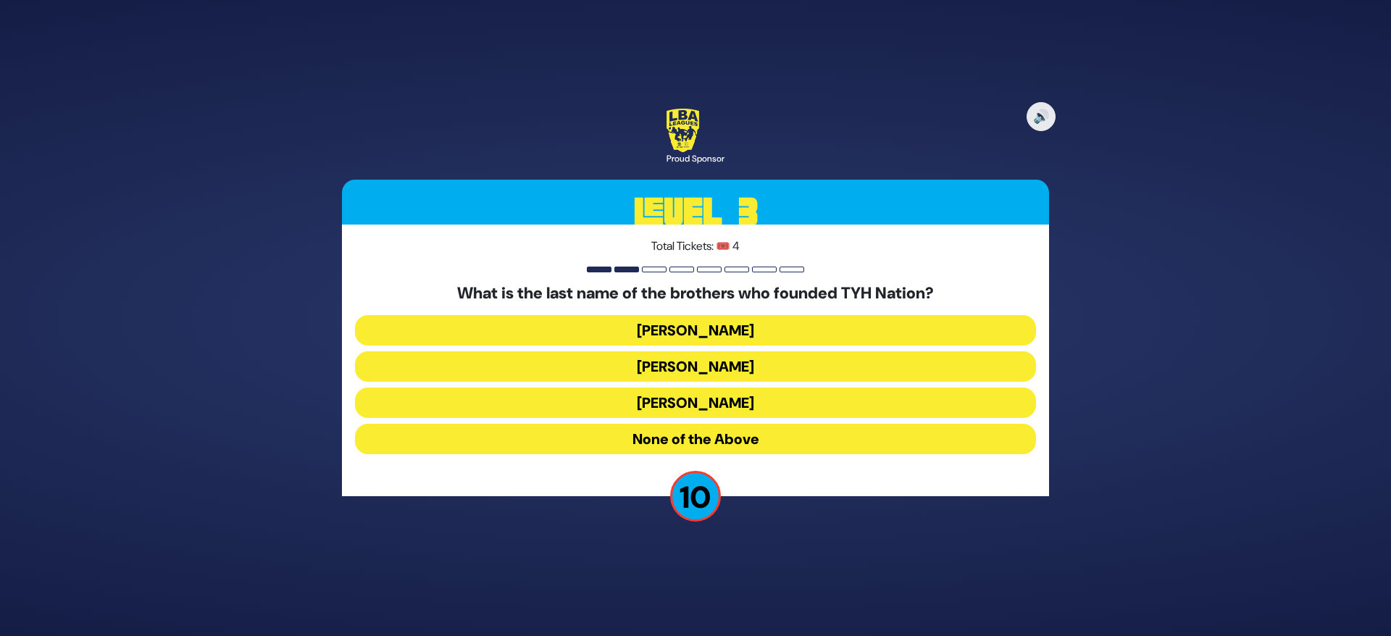
click at [749, 355] on button "Blumberg" at bounding box center [695, 366] width 681 height 30
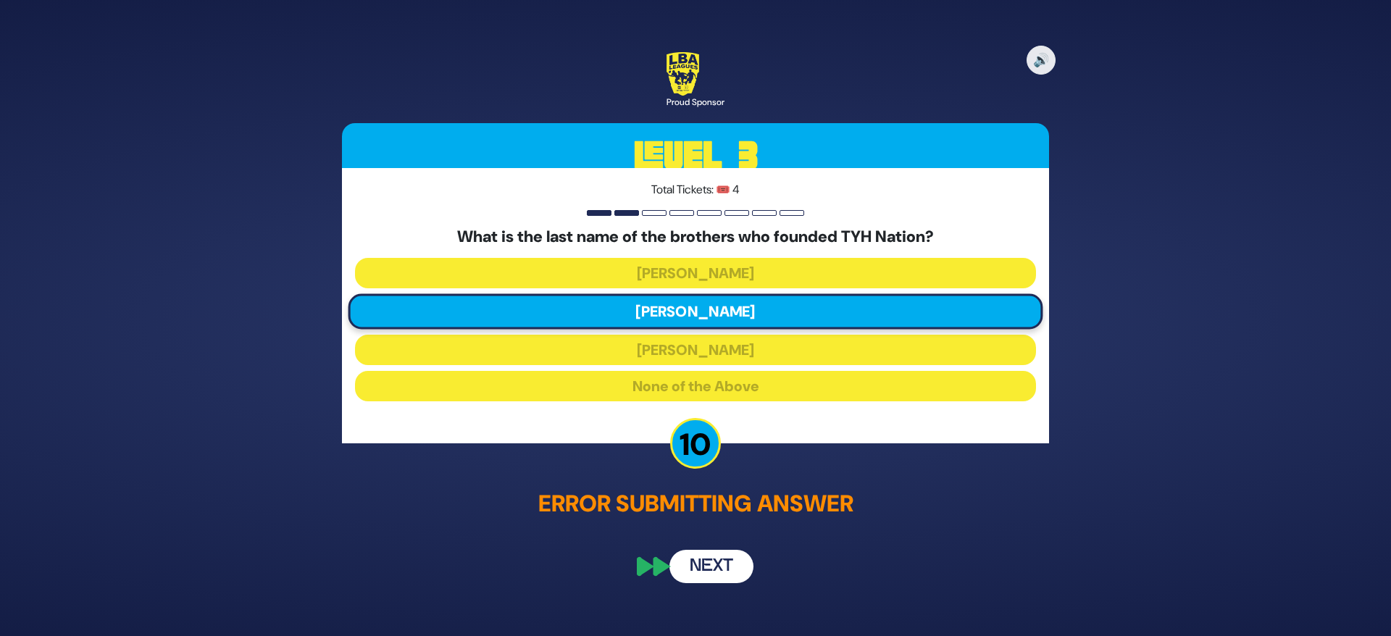
click at [711, 558] on button "Next" at bounding box center [711, 567] width 84 height 33
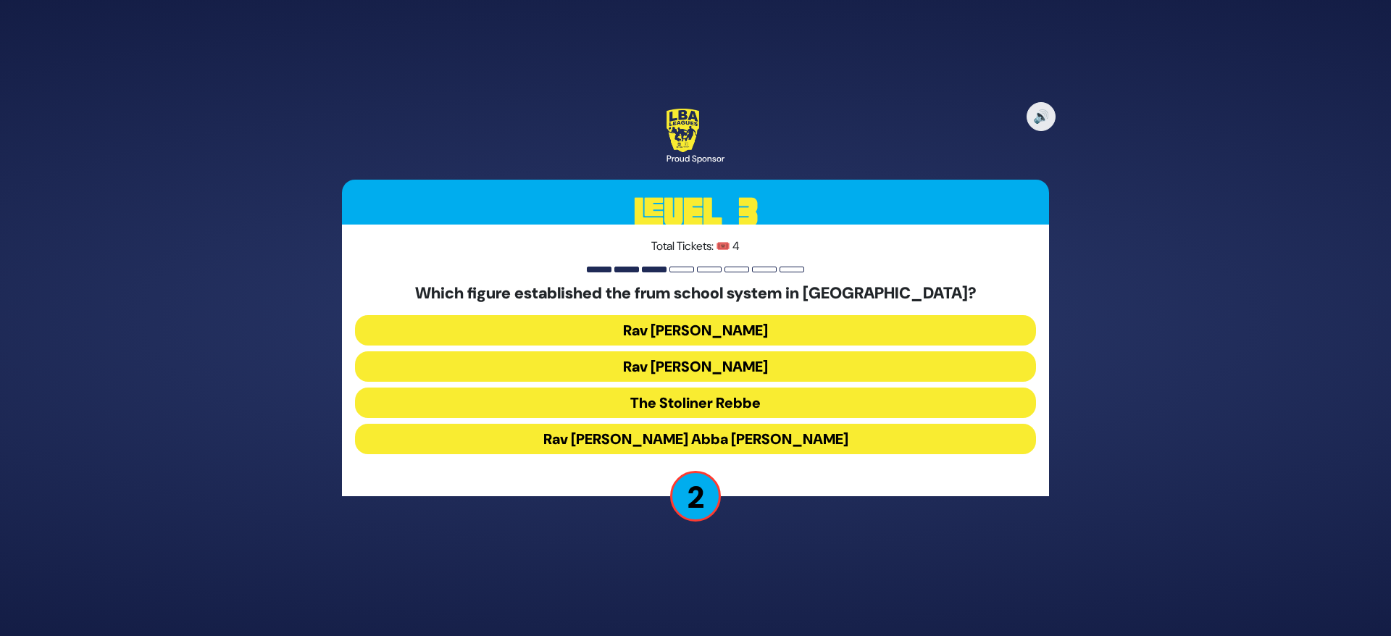
click at [762, 321] on button "Rav Leib Bakst" at bounding box center [695, 330] width 681 height 30
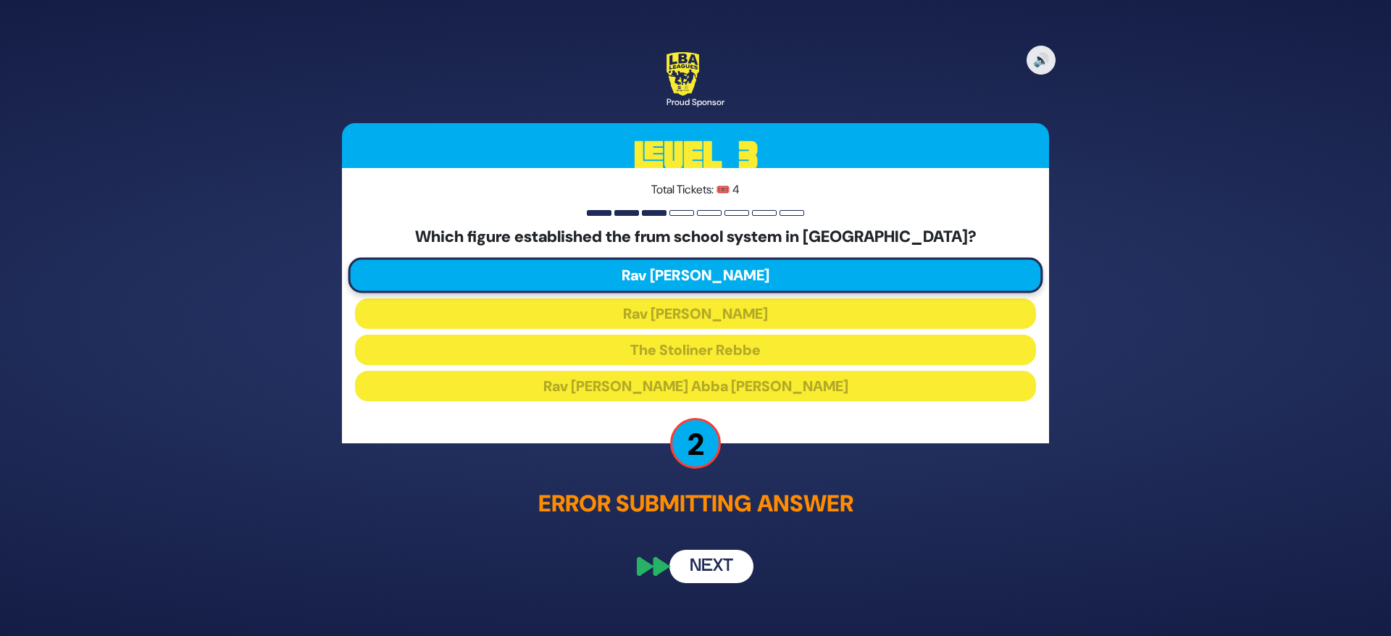
click at [714, 555] on button "Next" at bounding box center [711, 567] width 84 height 33
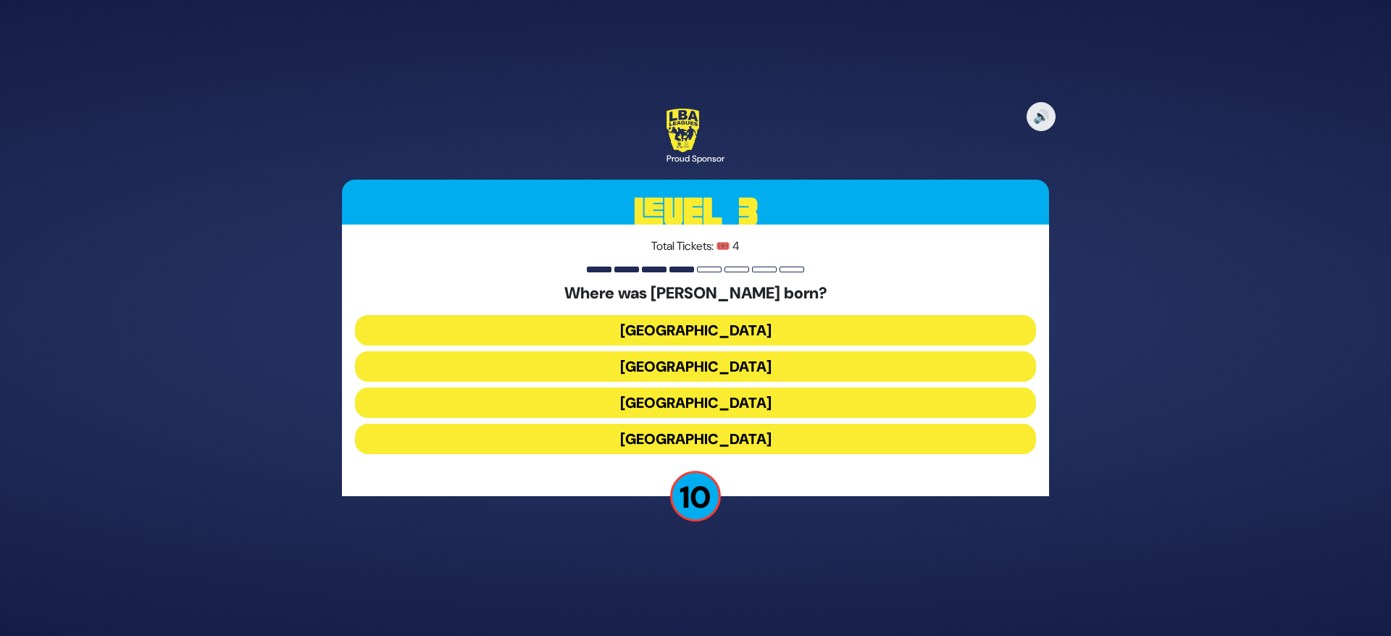
click at [767, 400] on button "Vienna" at bounding box center [695, 403] width 681 height 30
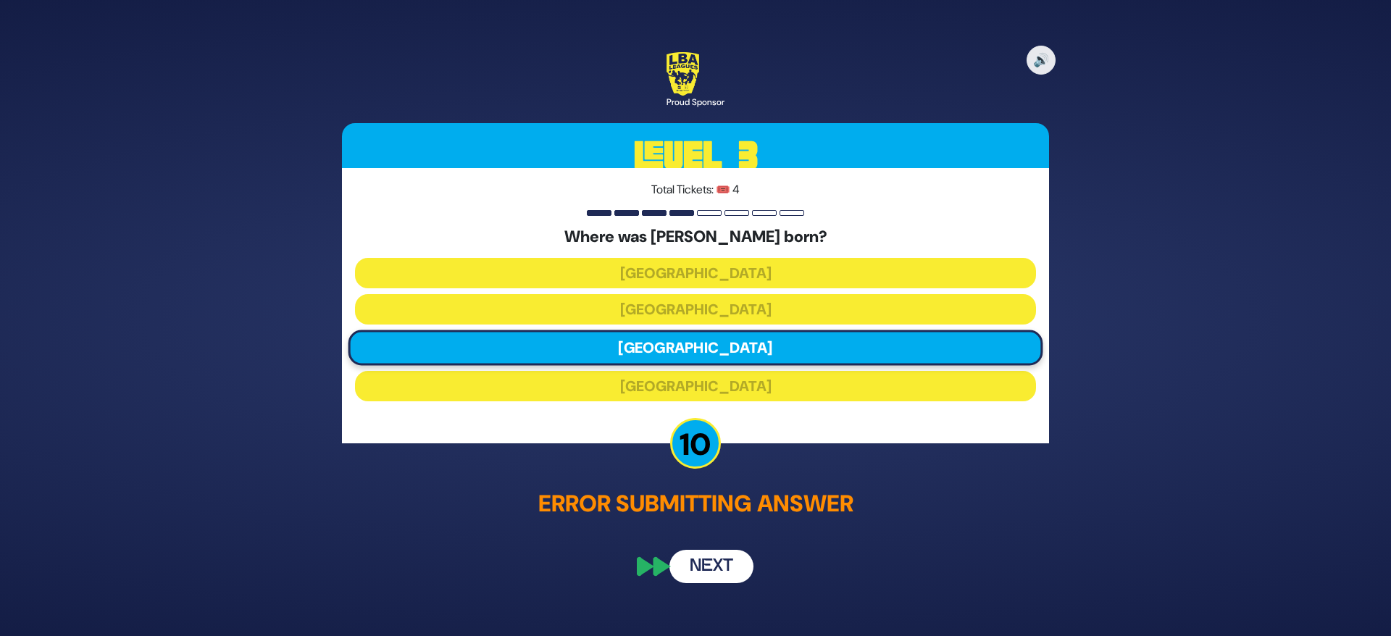
click at [709, 557] on button "Next" at bounding box center [711, 567] width 84 height 33
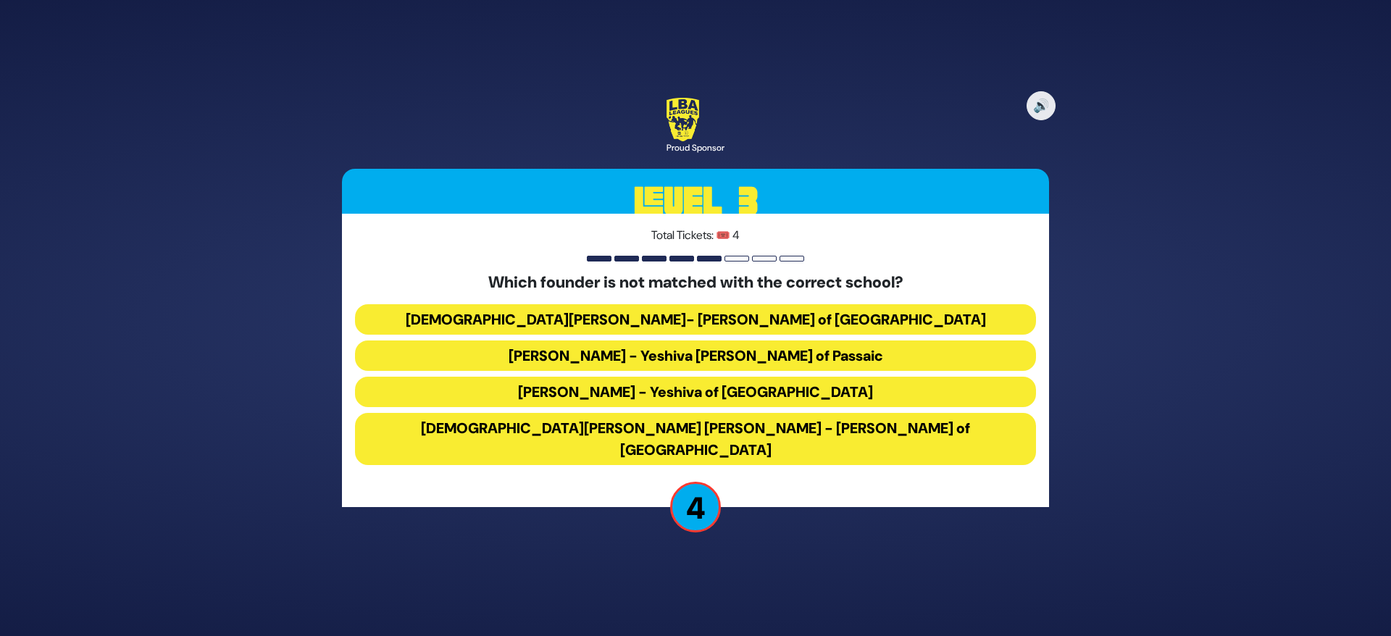
click at [762, 436] on button "Rabbi Osher Lemel Ehrenreich - Bais Yaakov of Miami" at bounding box center [695, 439] width 681 height 52
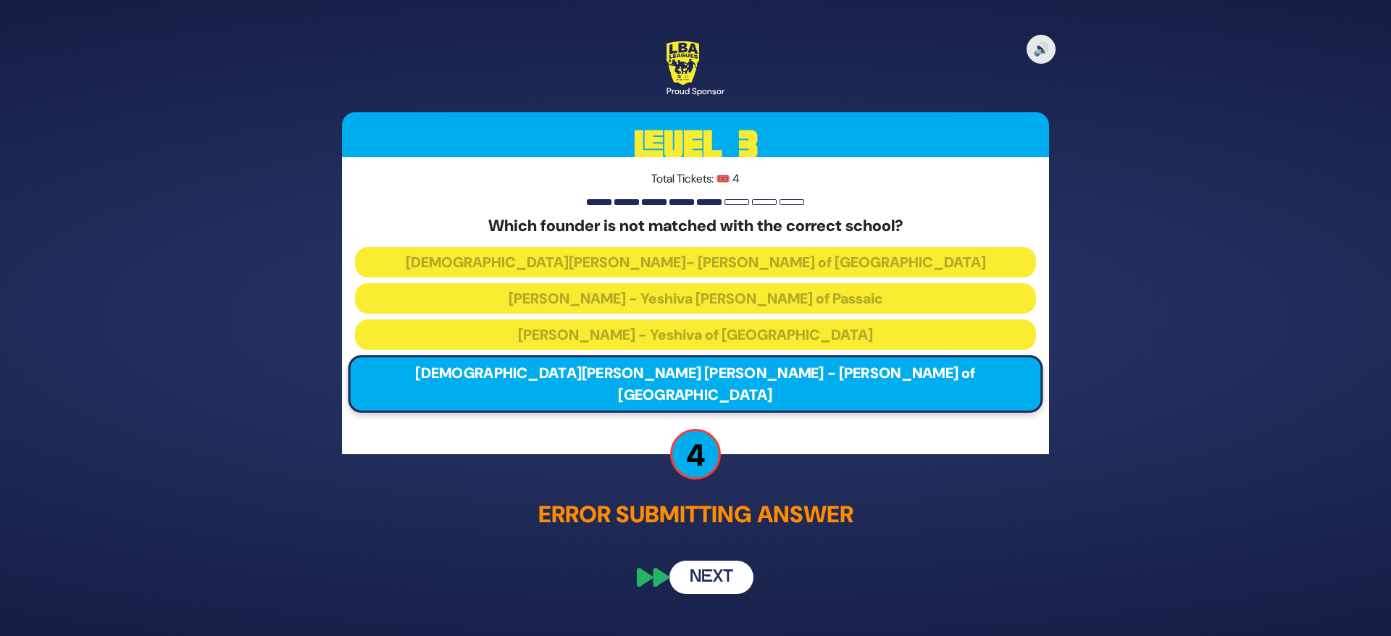
click at [714, 569] on button "Next" at bounding box center [711, 578] width 84 height 33
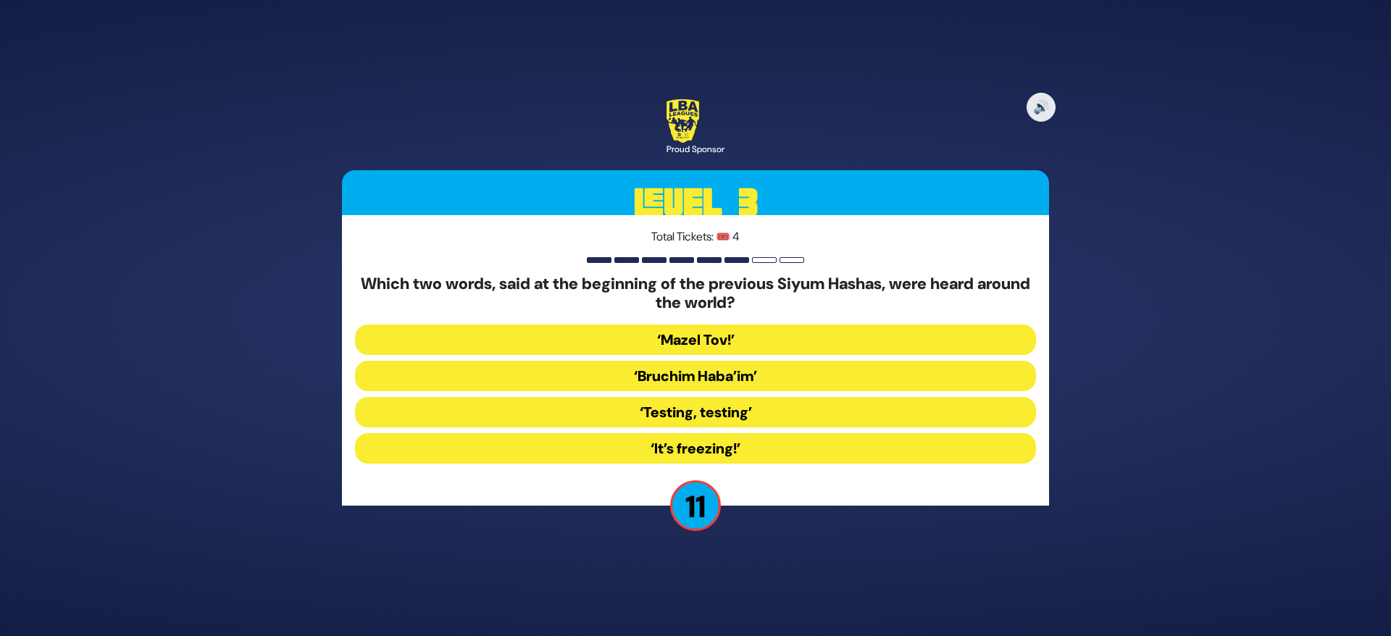
click at [793, 443] on button "‘It’s freezing!’" at bounding box center [695, 448] width 681 height 30
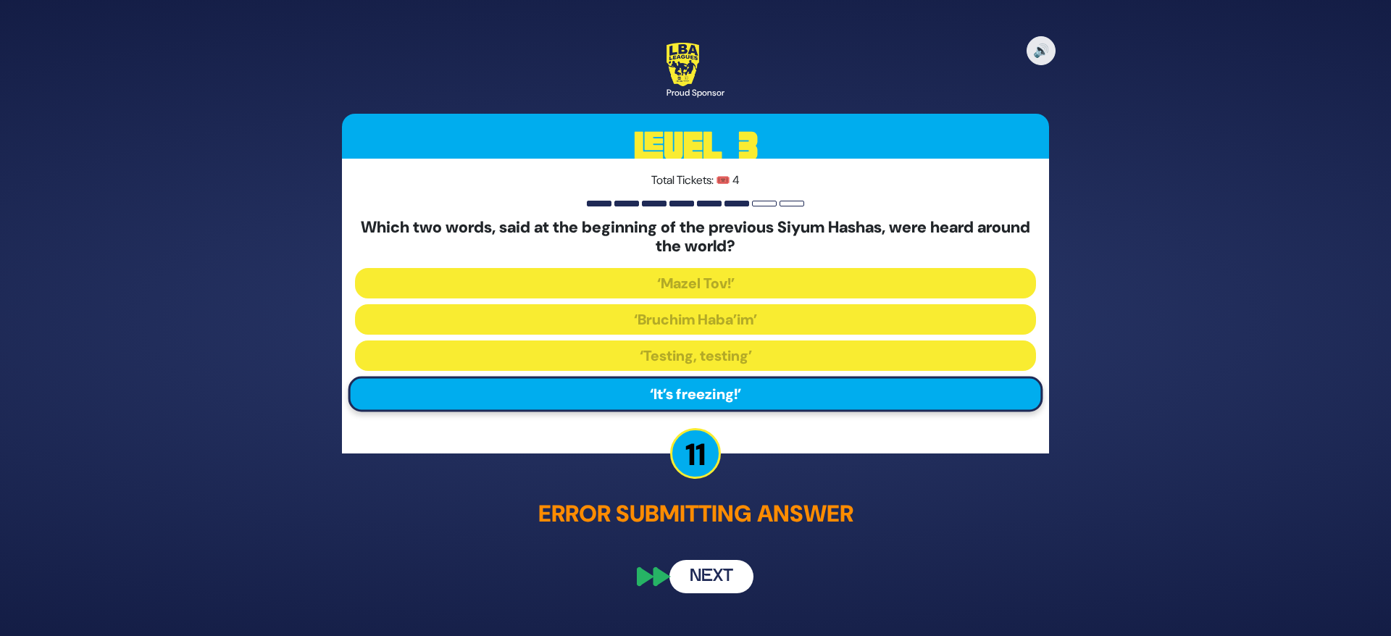
click at [717, 572] on button "Next" at bounding box center [711, 576] width 84 height 33
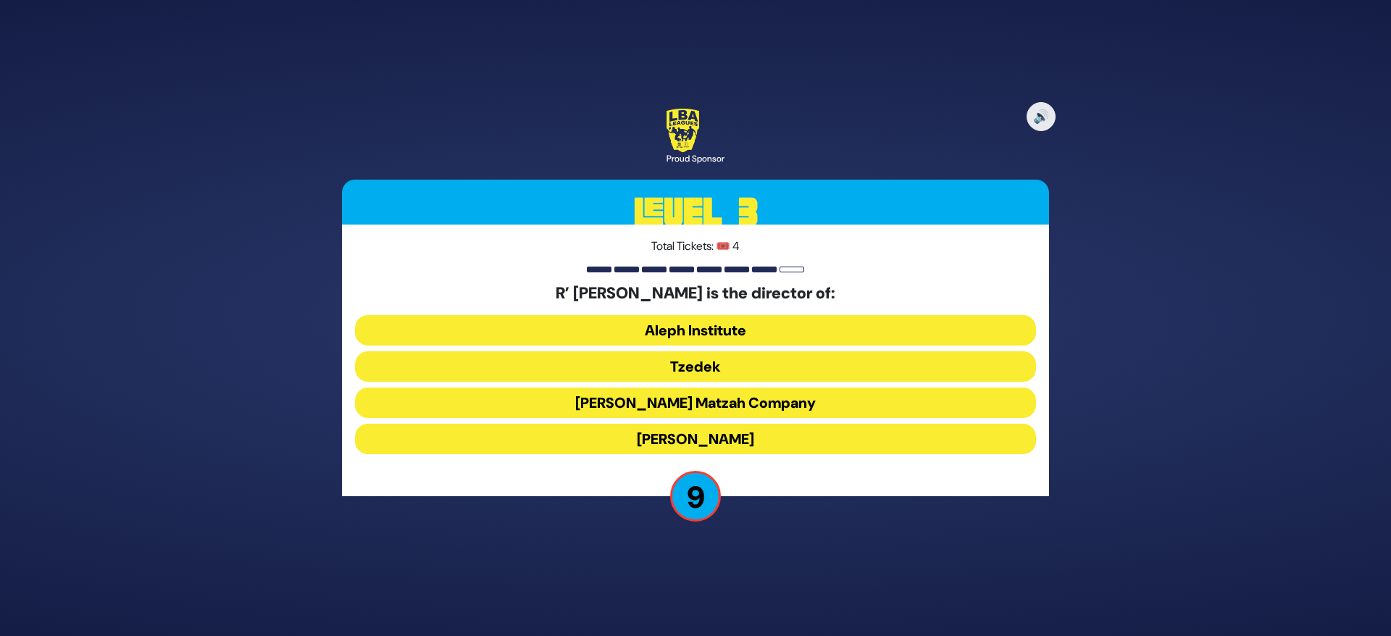
click at [693, 328] on button "Aleph Institute" at bounding box center [695, 330] width 681 height 30
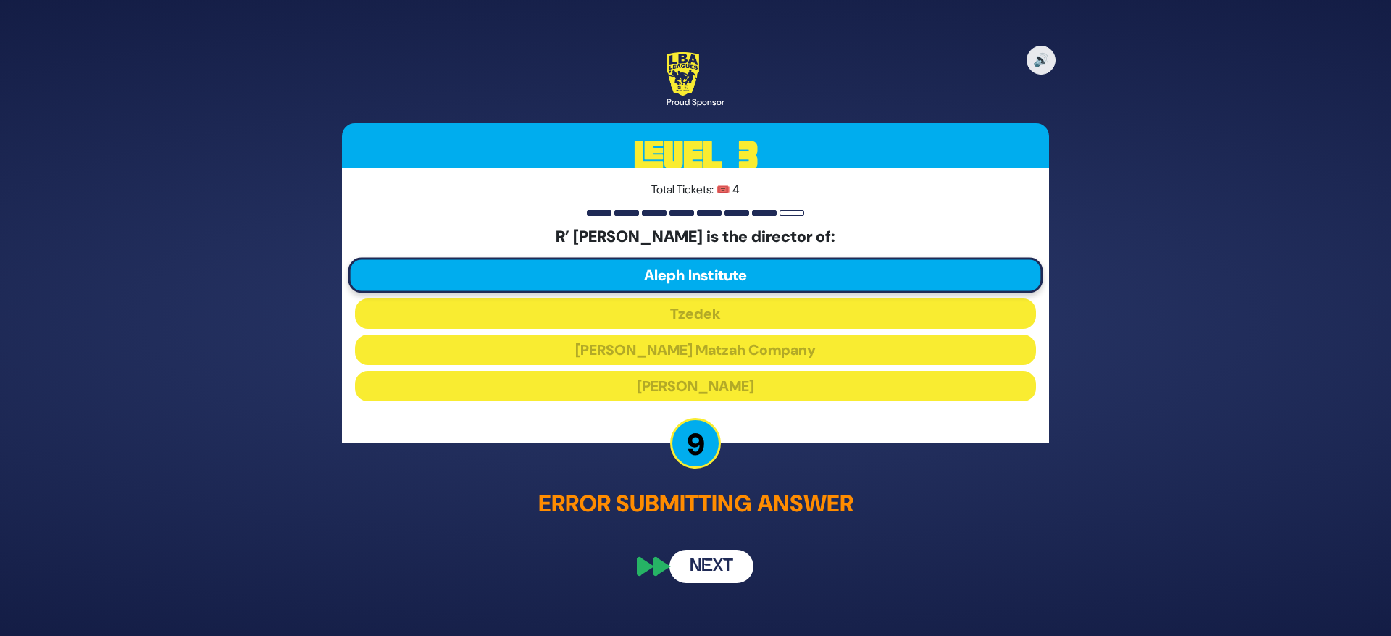
click at [708, 556] on button "Next" at bounding box center [711, 567] width 84 height 33
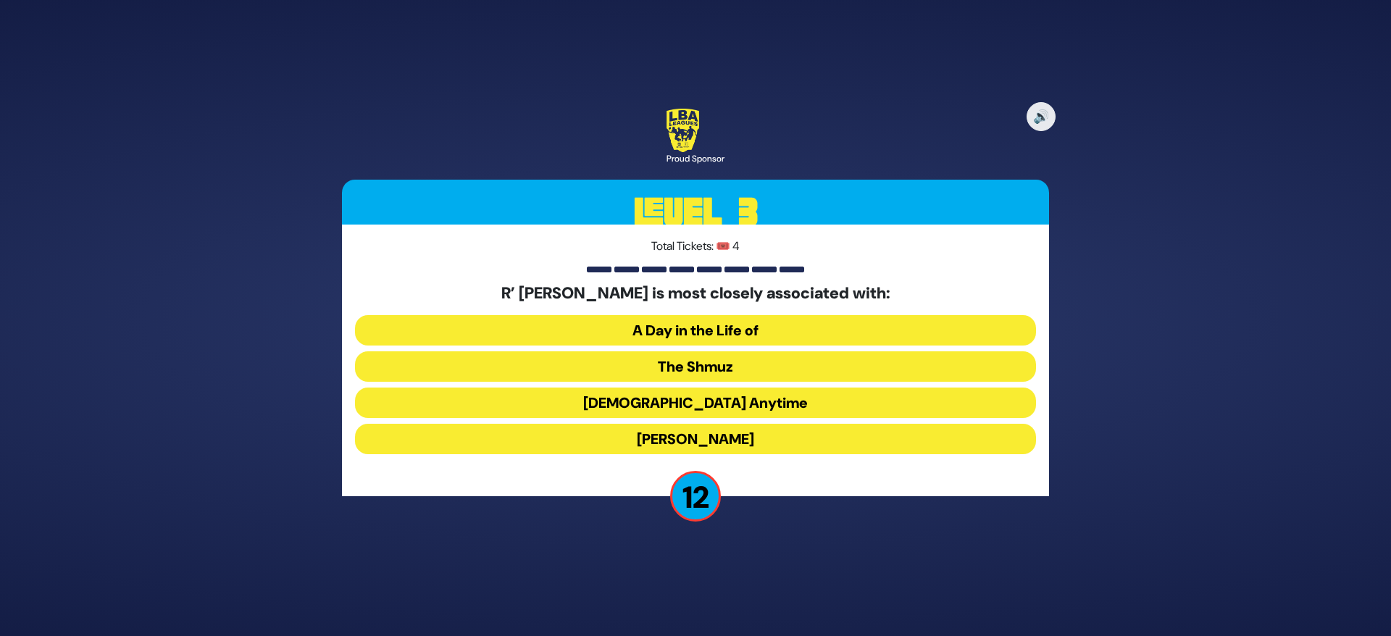
click at [728, 362] on button "The Shmuz" at bounding box center [695, 366] width 681 height 30
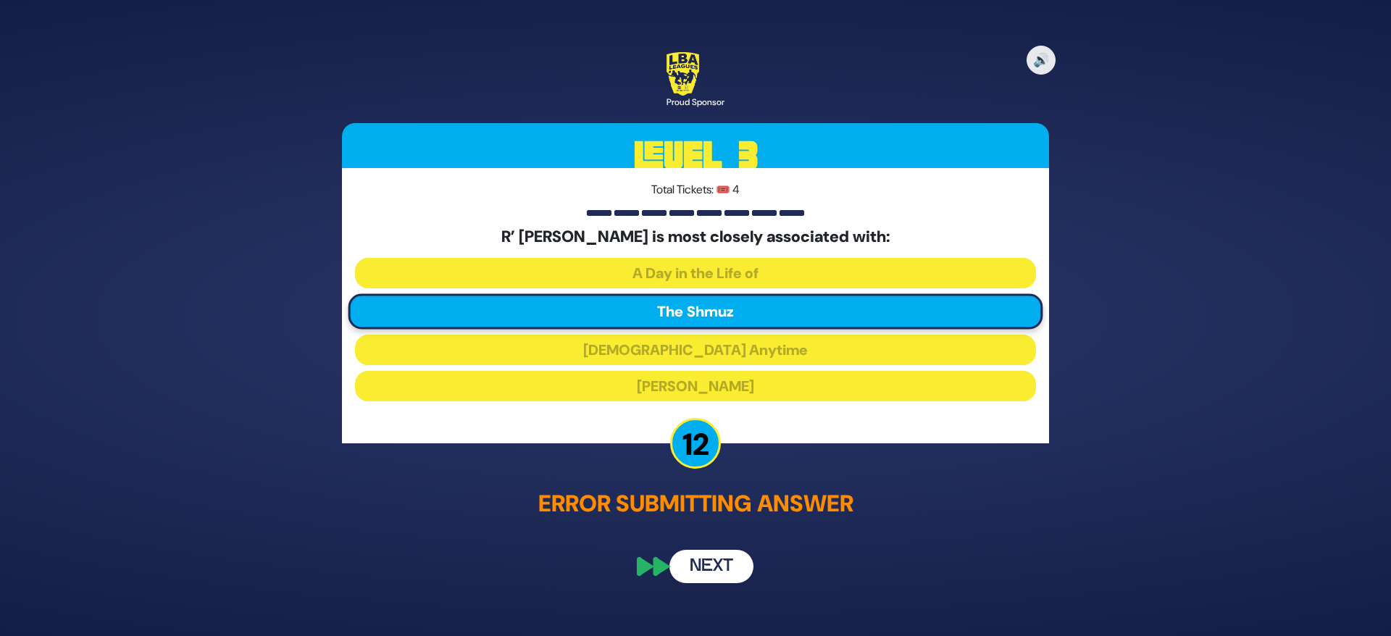
click at [711, 565] on button "Next" at bounding box center [711, 567] width 84 height 33
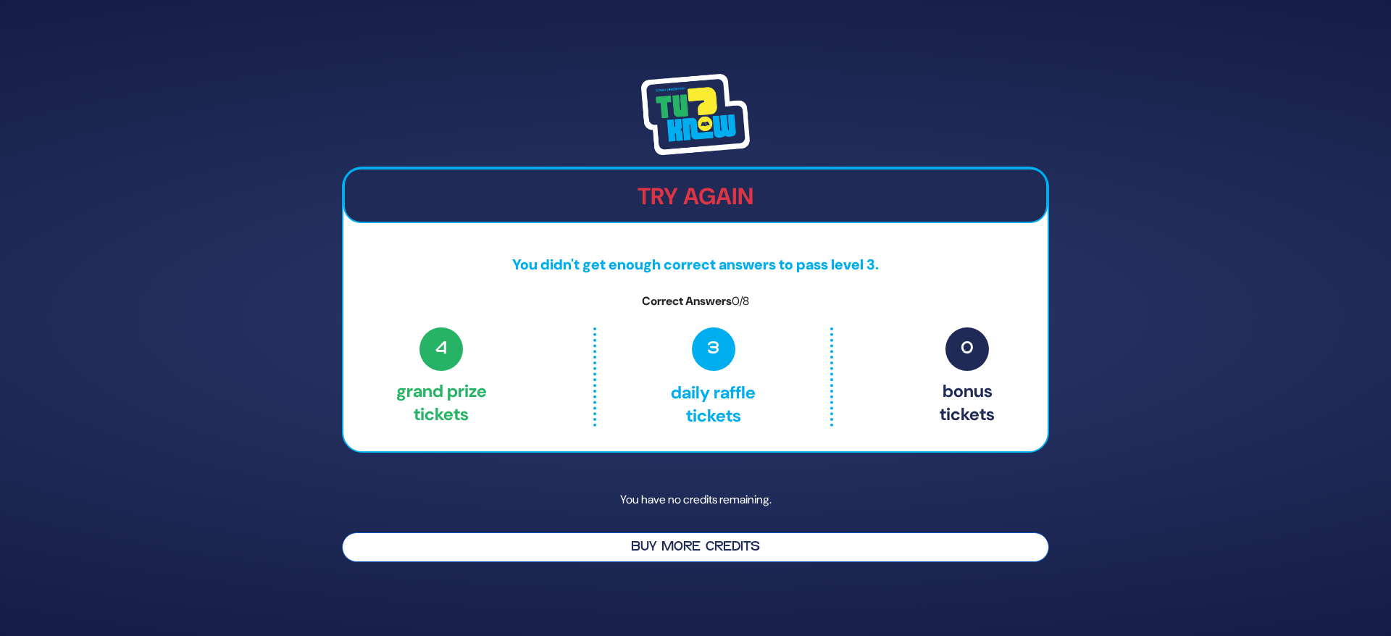
click at [707, 547] on button "Buy More Credits" at bounding box center [695, 548] width 707 height 30
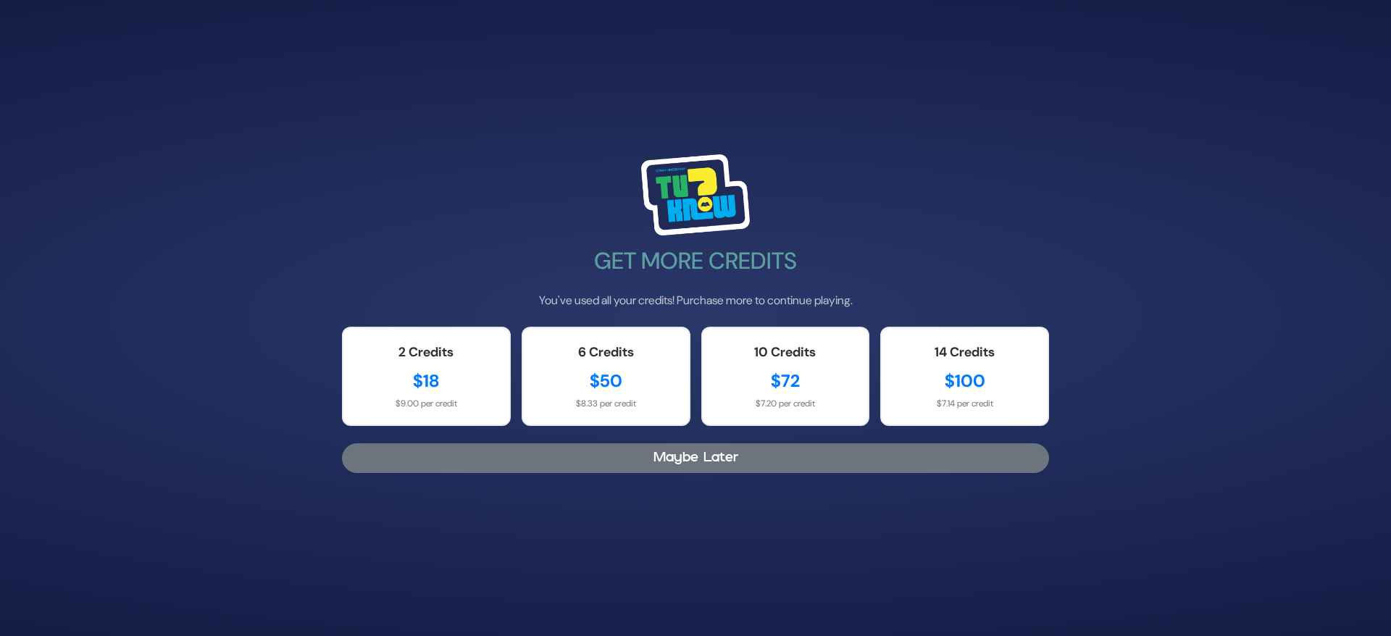
click at [712, 456] on button "Maybe Later" at bounding box center [695, 458] width 707 height 30
